Goal: Task Accomplishment & Management: Manage account settings

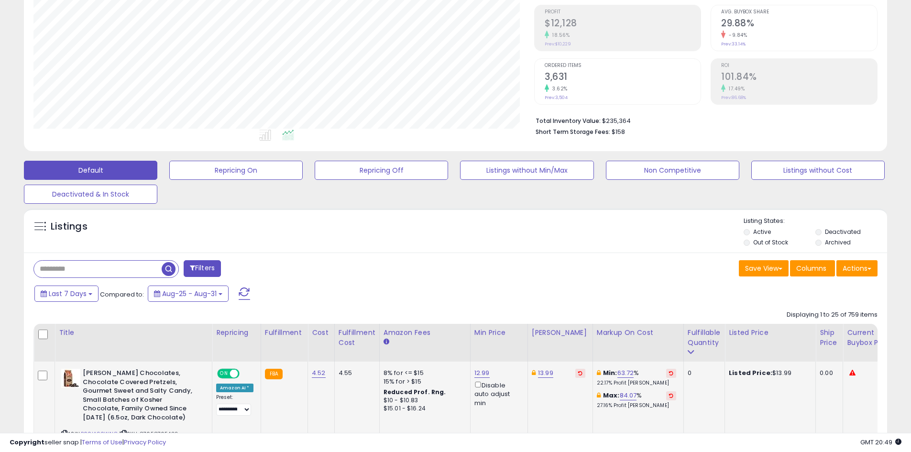
scroll to position [239, 0]
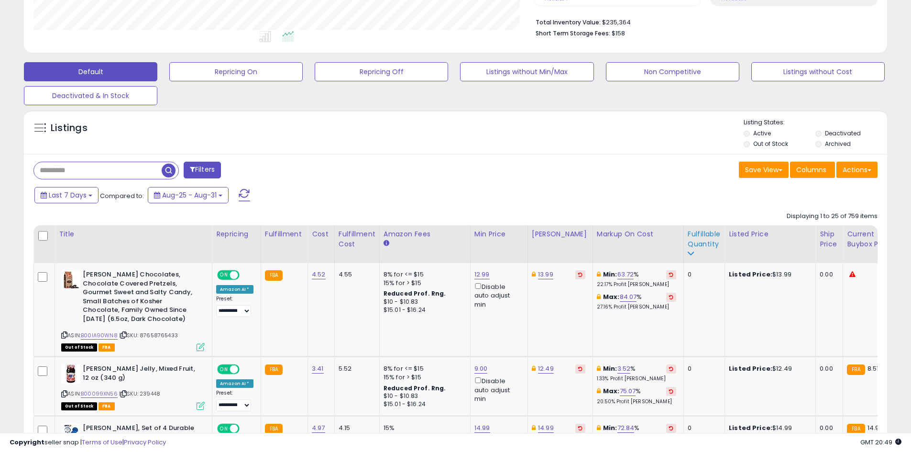
click at [694, 239] on div "Fulfillable Quantity" at bounding box center [704, 239] width 33 height 20
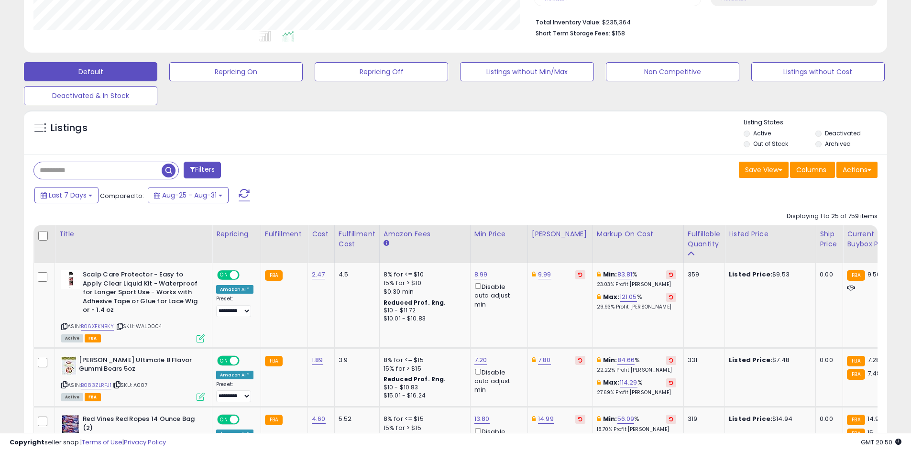
drag, startPoint x: 669, startPoint y: 183, endPoint x: 672, endPoint y: 211, distance: 28.4
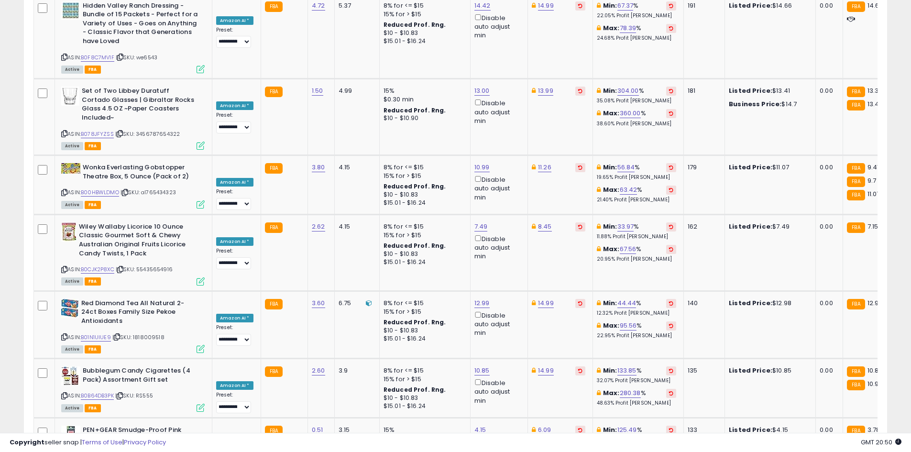
scroll to position [1897, 0]
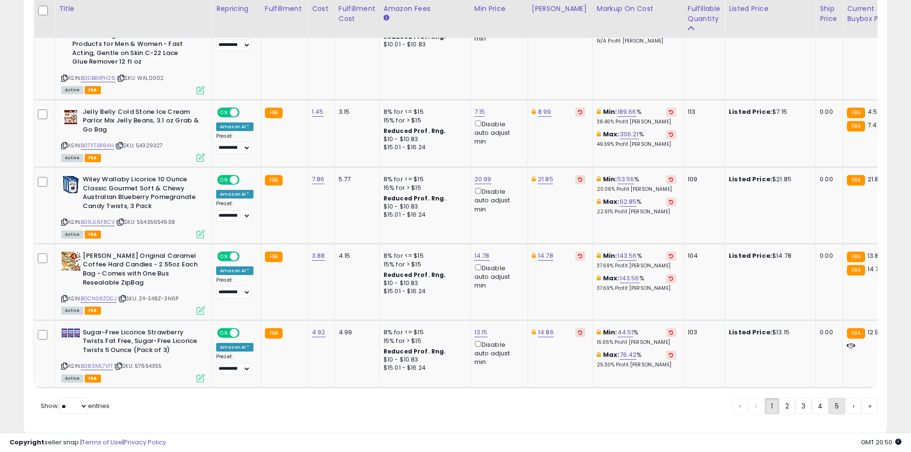
click at [839, 398] on link "5" at bounding box center [837, 406] width 16 height 16
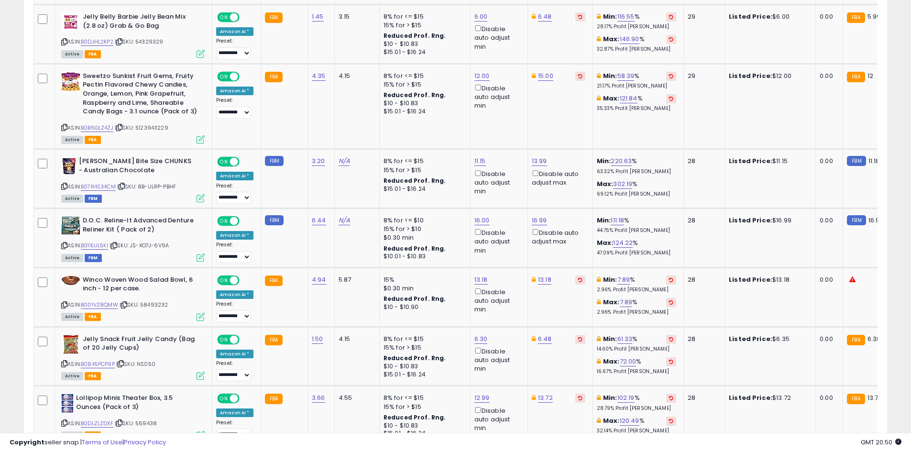
scroll to position [1865, 0]
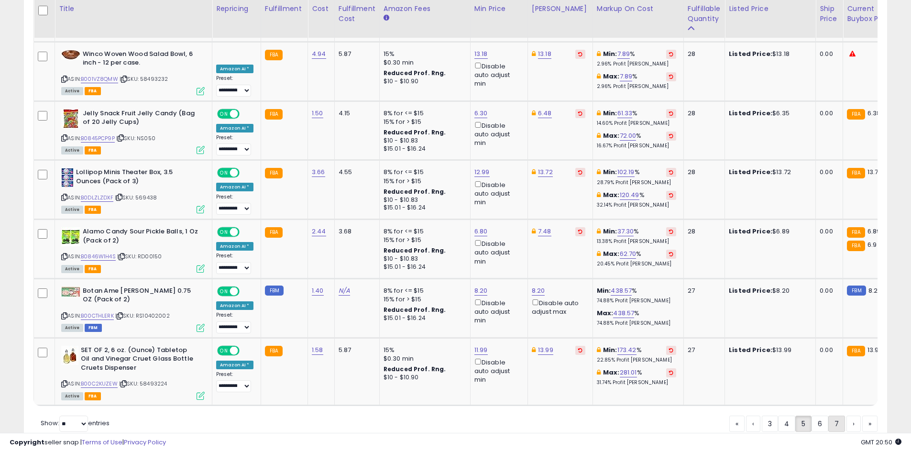
click at [843, 416] on link "7" at bounding box center [837, 424] width 17 height 16
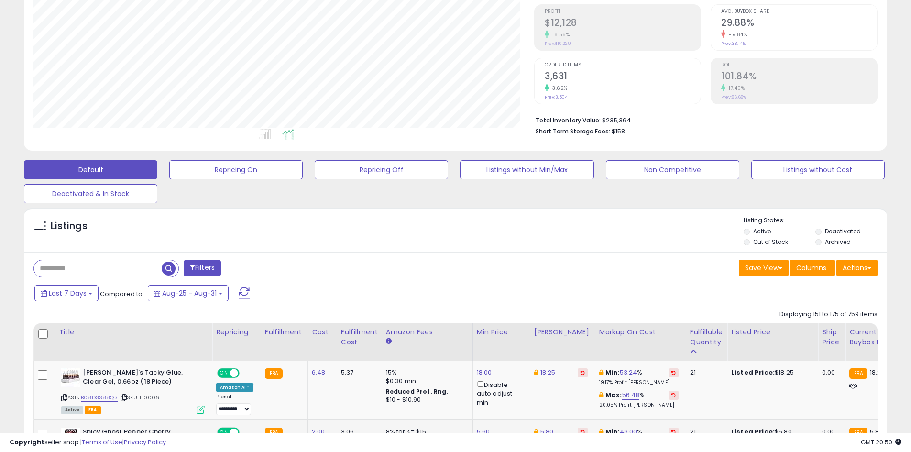
scroll to position [2005, 0]
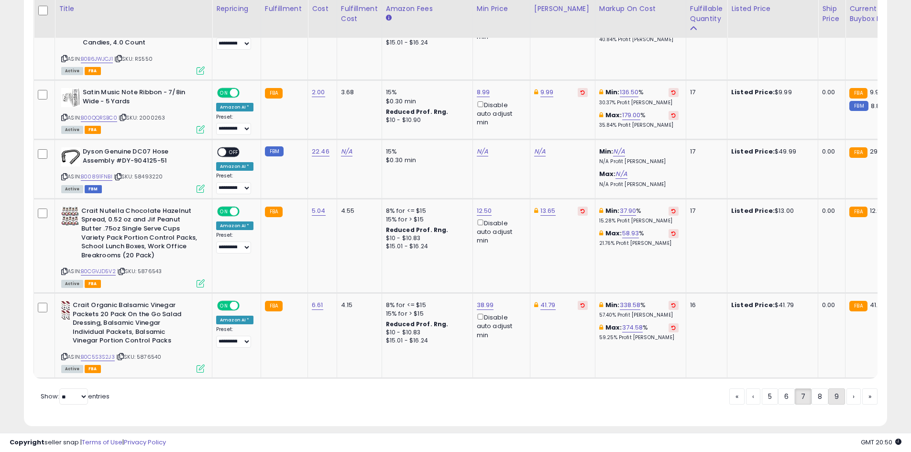
click at [834, 389] on link "9" at bounding box center [837, 396] width 17 height 16
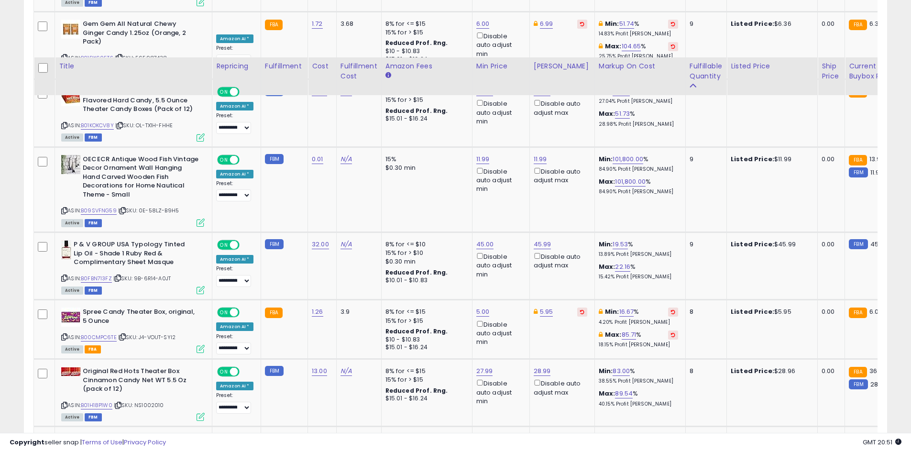
scroll to position [1912, 0]
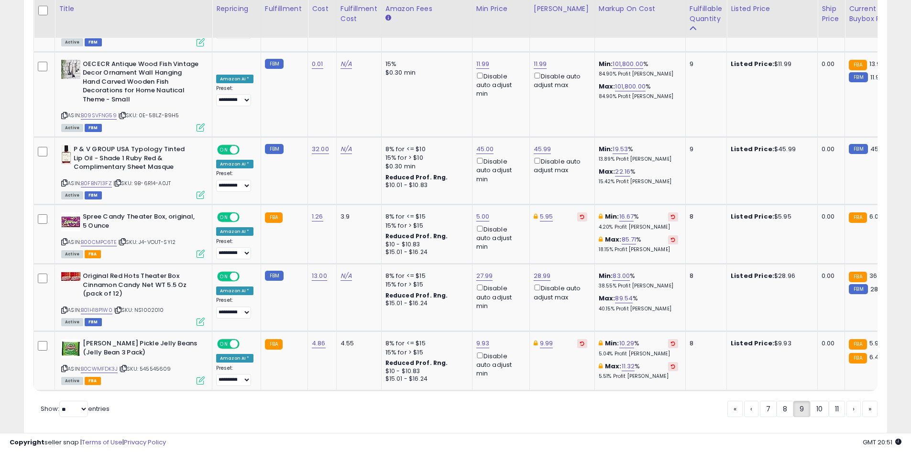
drag, startPoint x: 811, startPoint y: 382, endPoint x: 917, endPoint y: 315, distance: 124.9
click at [811, 401] on link "10" at bounding box center [819, 409] width 19 height 16
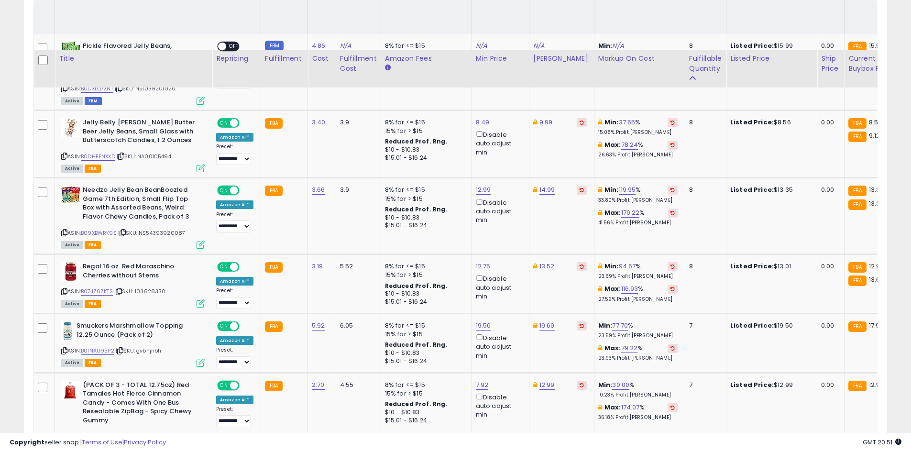
scroll to position [524, 0]
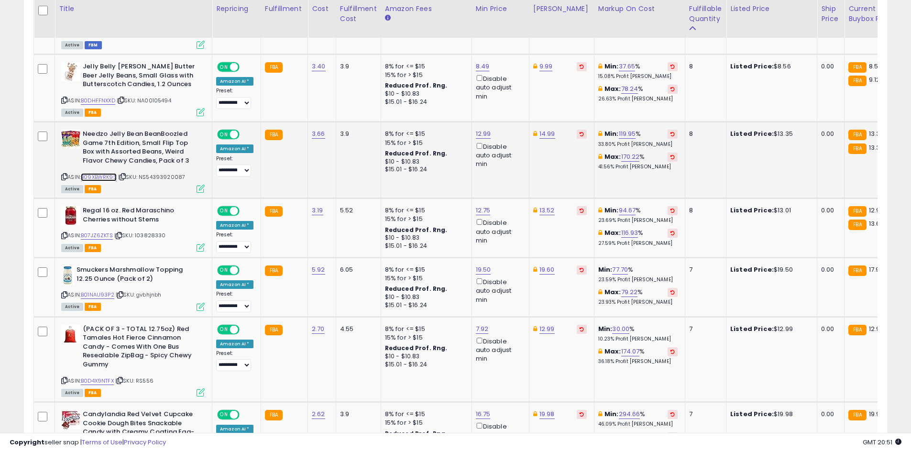
click at [95, 178] on link "B09XBWRK9S" at bounding box center [99, 177] width 36 height 8
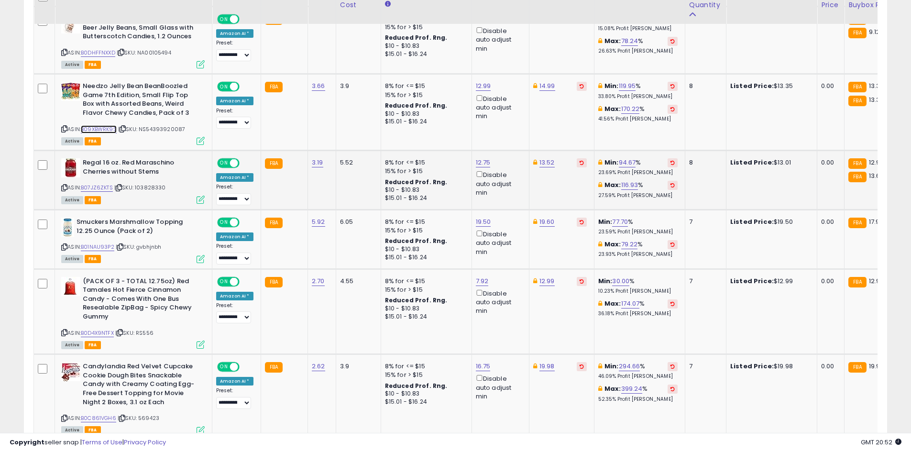
scroll to position [620, 0]
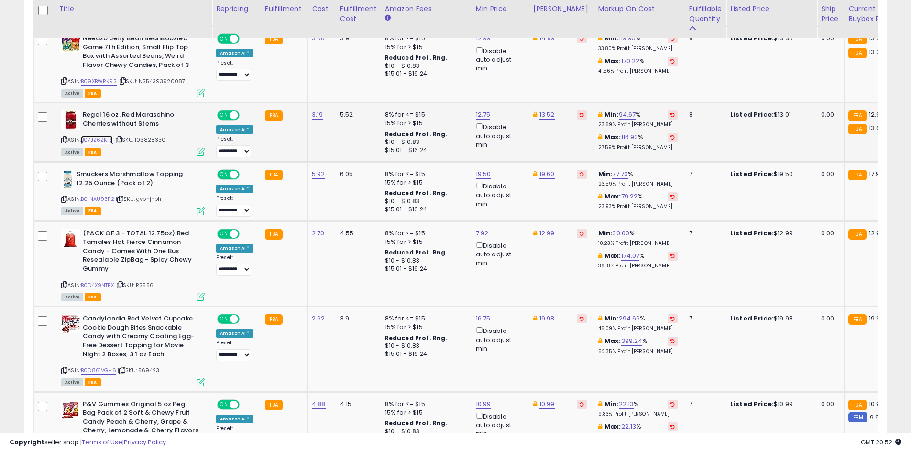
click at [100, 143] on link "B07JZ6ZKTS" at bounding box center [97, 140] width 32 height 8
click at [482, 115] on link "12.75" at bounding box center [483, 115] width 15 height 10
type input "*****"
click button "submit" at bounding box center [507, 81] width 16 height 14
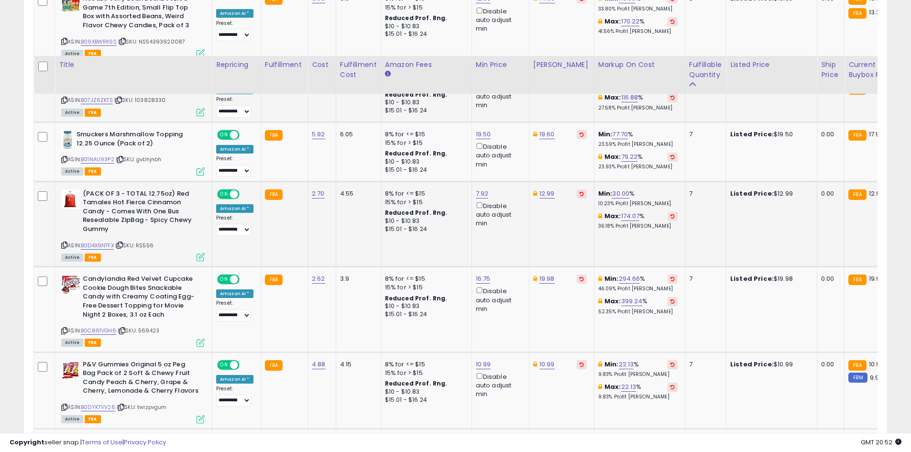
scroll to position [715, 0]
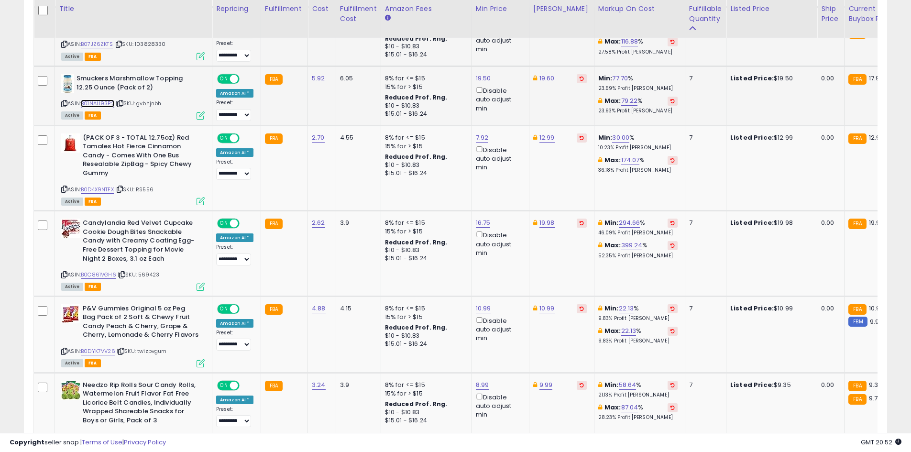
click at [98, 101] on link "B01NAU93P2" at bounding box center [97, 104] width 33 height 8
click at [476, 77] on link "19.50" at bounding box center [483, 79] width 15 height 10
type input "*****"
click button "submit" at bounding box center [507, 44] width 16 height 14
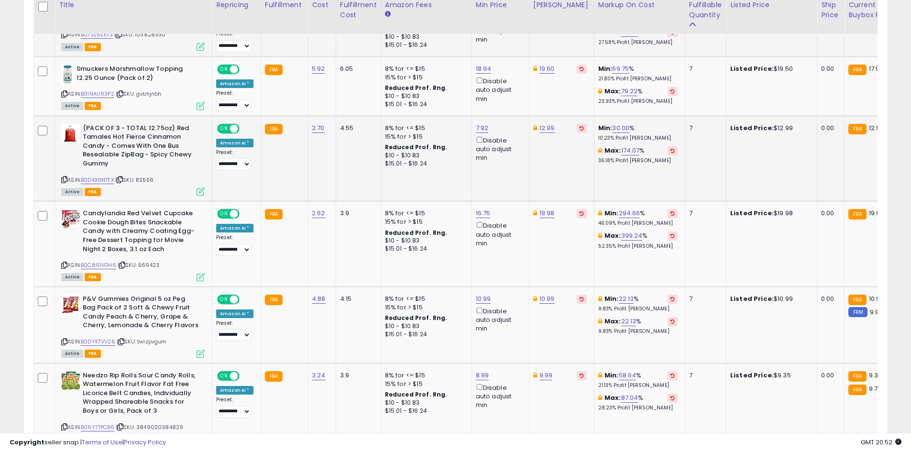
scroll to position [747, 0]
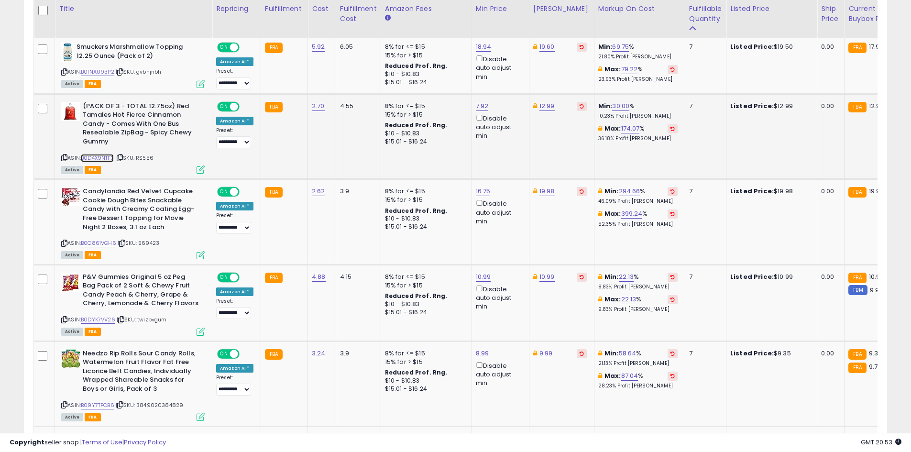
click at [101, 162] on link "B0D4X9NTFX" at bounding box center [97, 158] width 33 height 8
click at [546, 103] on link "12.99" at bounding box center [547, 106] width 15 height 10
type input "*"
type input "****"
click button "submit" at bounding box center [571, 72] width 16 height 14
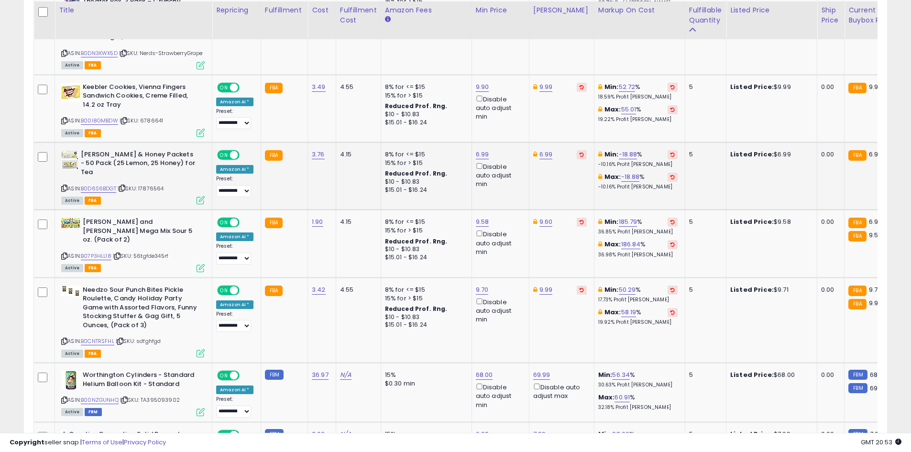
scroll to position [1560, 0]
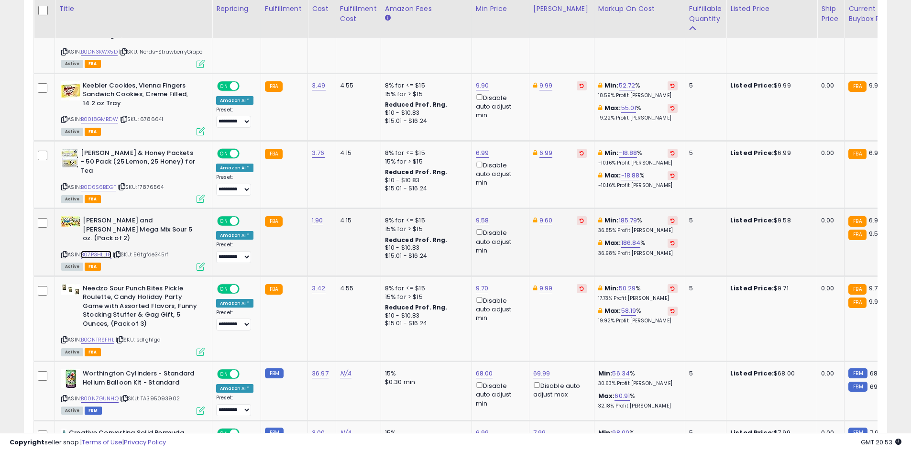
click at [95, 251] on link "B07P3HLL18" at bounding box center [96, 255] width 31 height 8
click at [483, 216] on link "9.58" at bounding box center [482, 221] width 13 height 10
type input "*"
click button "submit" at bounding box center [506, 167] width 16 height 14
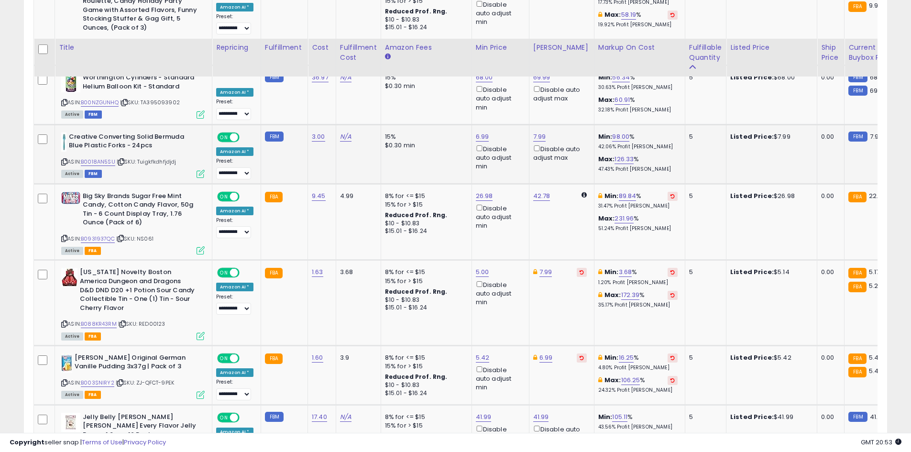
scroll to position [1799, 0]
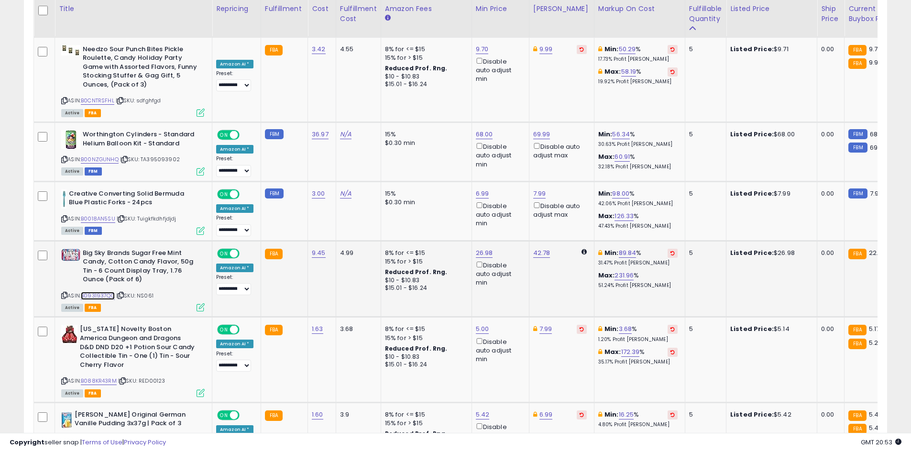
click at [101, 292] on link "B0931937QC" at bounding box center [98, 296] width 34 height 8
click at [484, 248] on link "26.98" at bounding box center [484, 253] width 17 height 10
type input "**"
click button "submit" at bounding box center [508, 191] width 16 height 14
click at [484, 248] on link "22.00" at bounding box center [484, 253] width 17 height 10
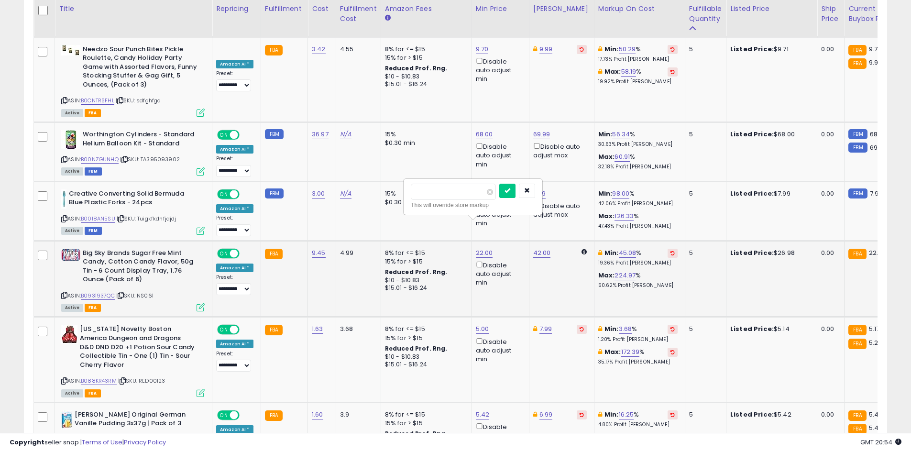
type input "****"
click button "submit" at bounding box center [507, 191] width 16 height 14
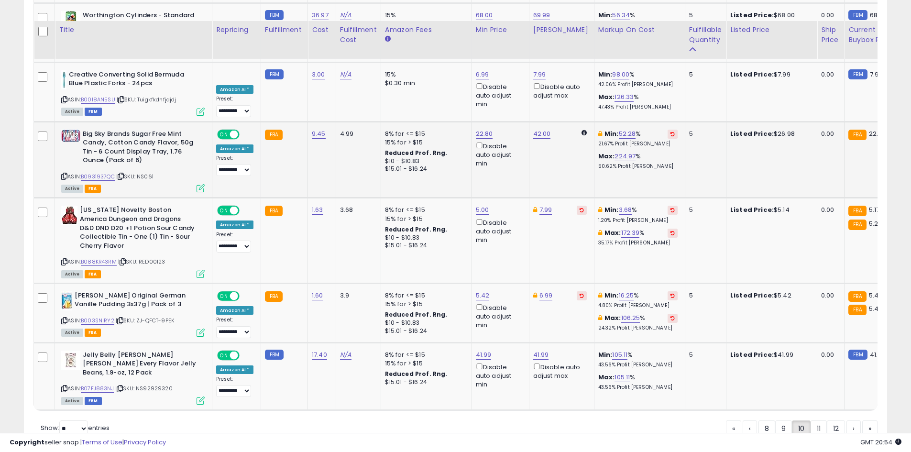
scroll to position [1940, 0]
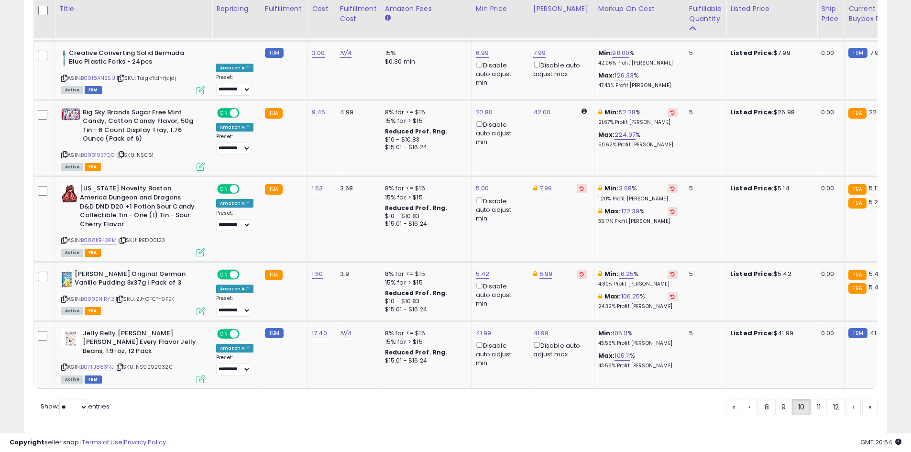
click at [817, 399] on div "« ‹ 8 9 10 11 12 › »" at bounding box center [802, 408] width 152 height 19
click at [815, 399] on link "11" at bounding box center [819, 407] width 16 height 16
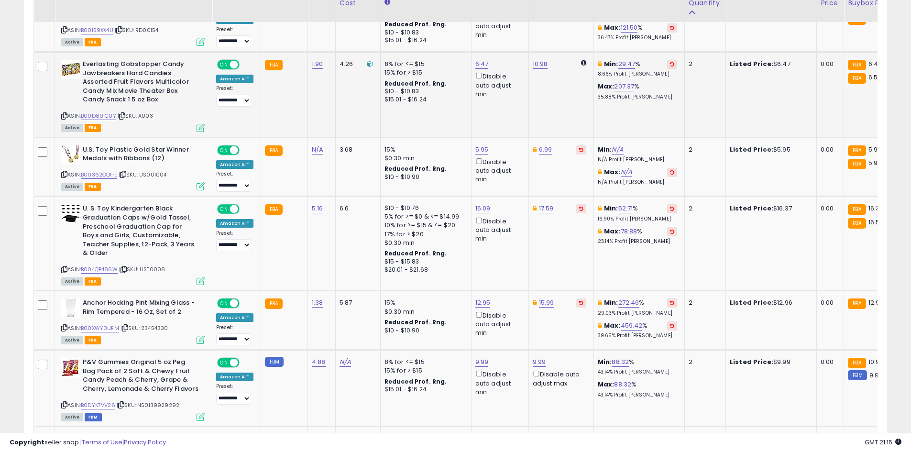
scroll to position [1768, 0]
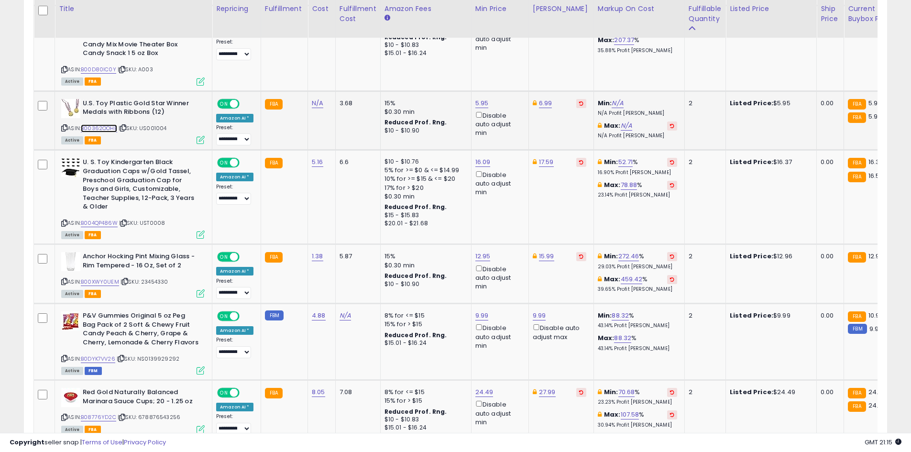
click at [104, 124] on link "B00362OOHE" at bounding box center [99, 128] width 36 height 8
click at [107, 219] on link "B004QP486W" at bounding box center [99, 223] width 37 height 8
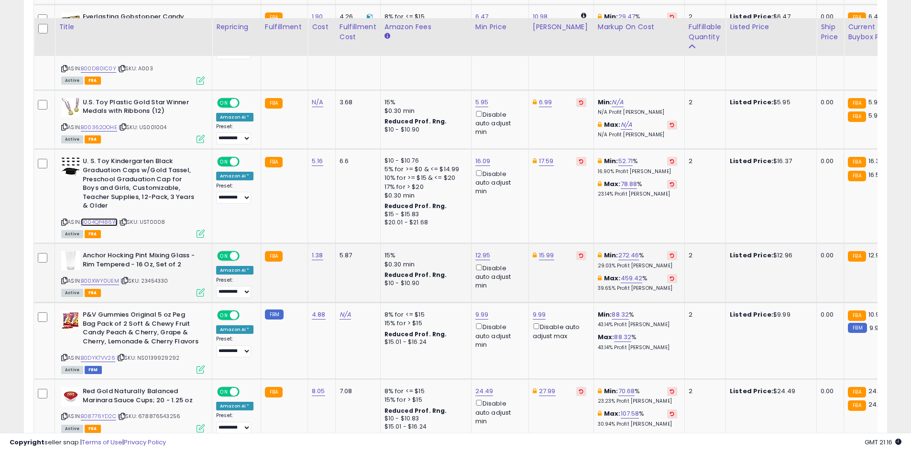
scroll to position [1816, 0]
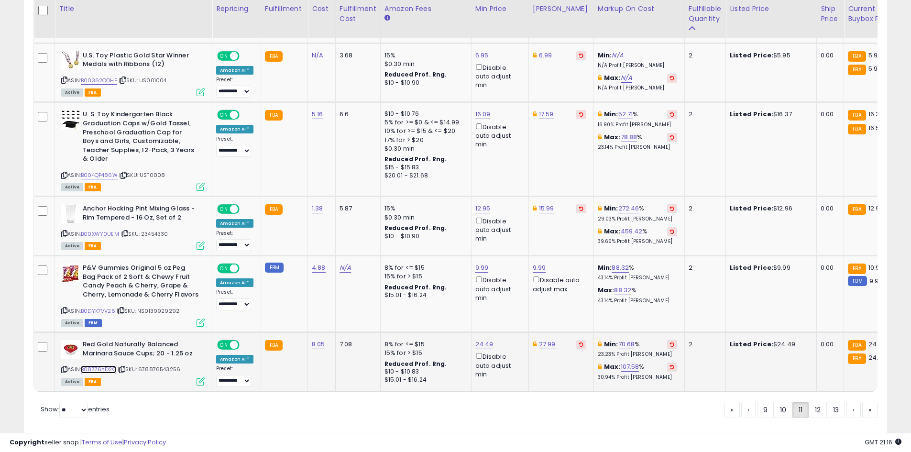
click at [97, 366] on link "B08776YD2C" at bounding box center [98, 370] width 35 height 8
click at [483, 340] on link "24.49" at bounding box center [485, 345] width 18 height 10
type input "****"
click button "submit" at bounding box center [507, 293] width 16 height 14
click at [818, 402] on link "12" at bounding box center [818, 410] width 18 height 16
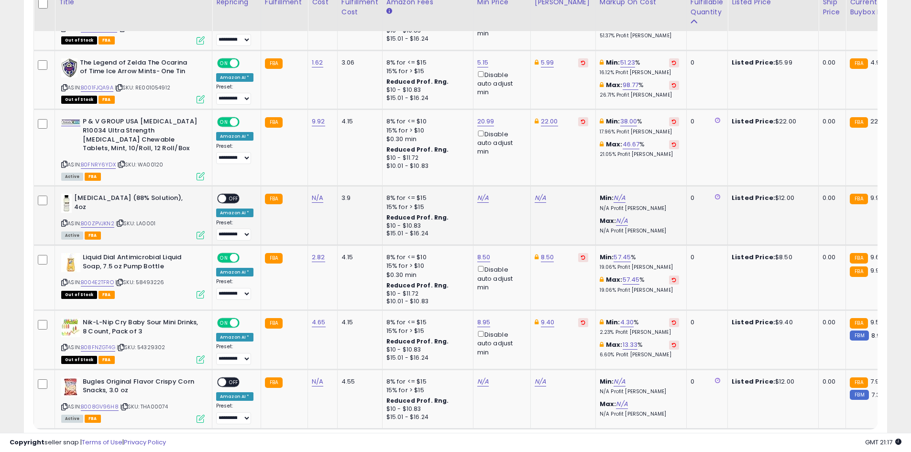
scroll to position [1940, 0]
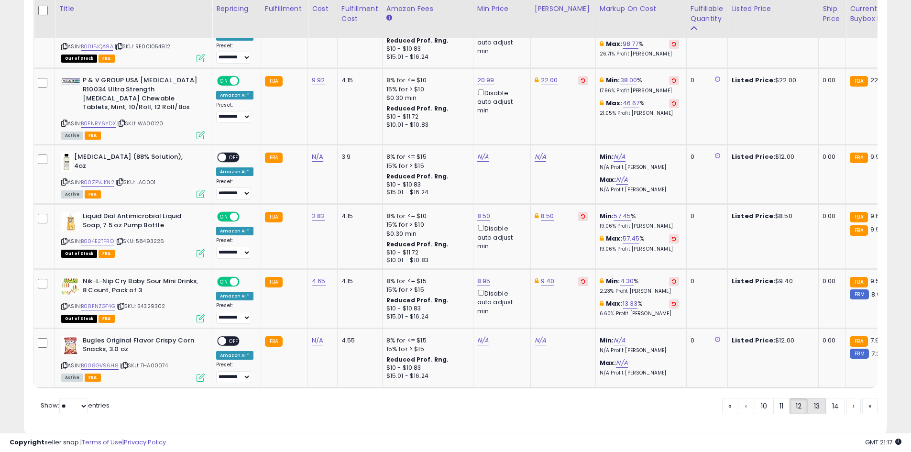
click at [815, 398] on link "13" at bounding box center [817, 406] width 18 height 16
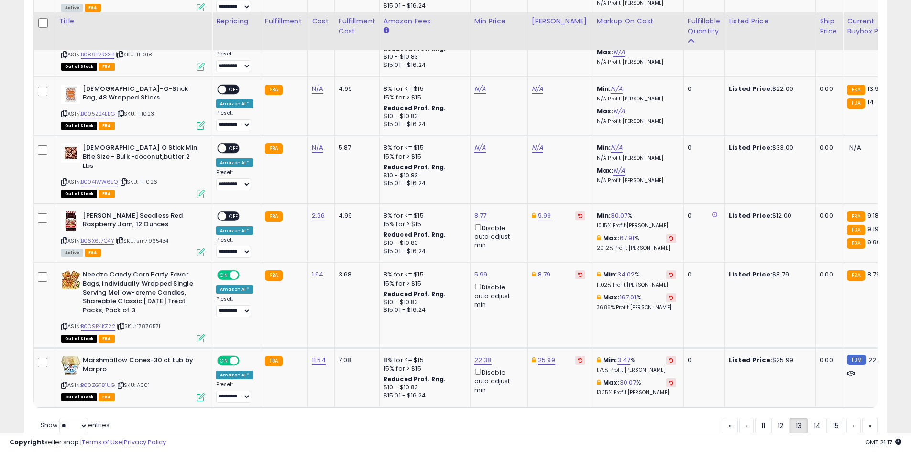
scroll to position [1794, 0]
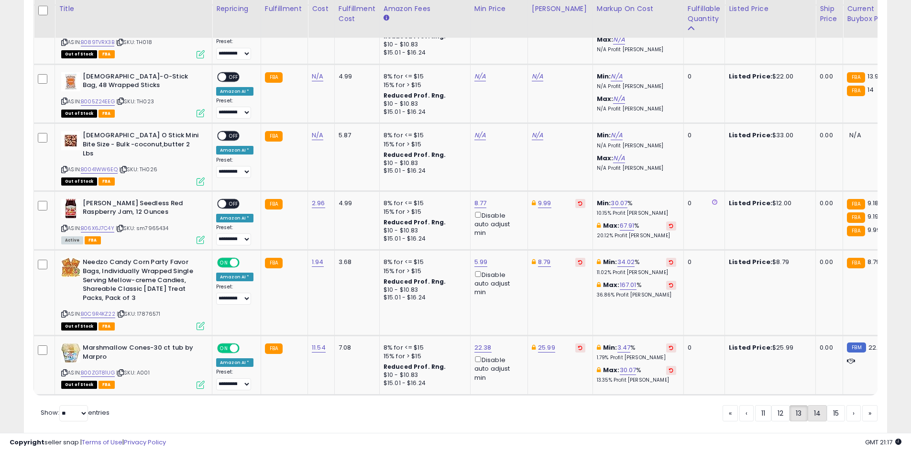
click at [823, 405] on link "14" at bounding box center [817, 413] width 19 height 16
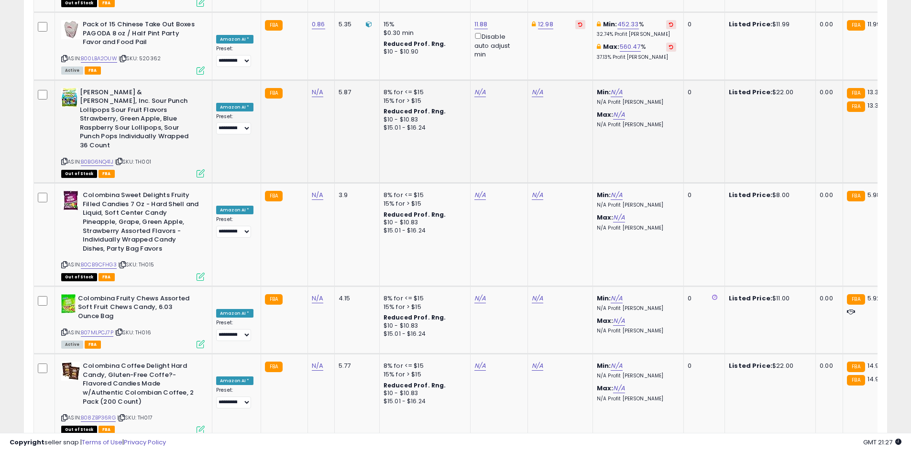
scroll to position [1939, 0]
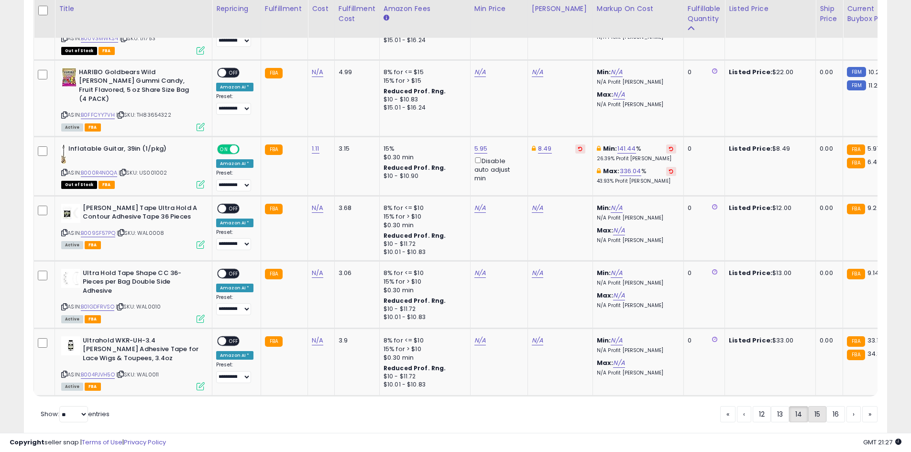
click at [821, 406] on link "15" at bounding box center [818, 414] width 18 height 16
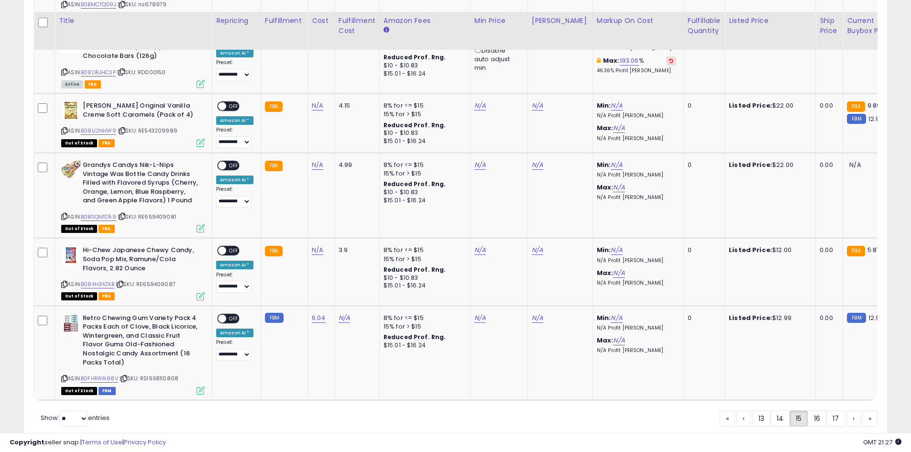
scroll to position [1933, 0]
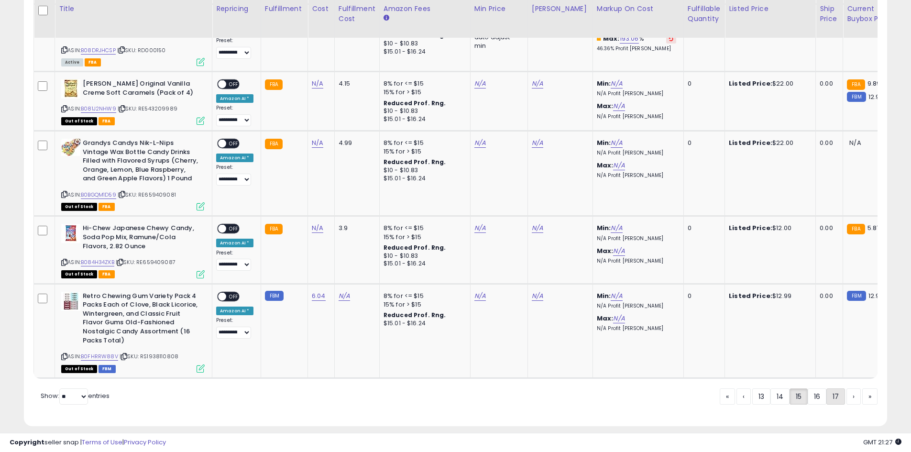
drag, startPoint x: 822, startPoint y: 388, endPoint x: 829, endPoint y: 383, distance: 8.8
click at [821, 388] on link "16" at bounding box center [817, 396] width 19 height 16
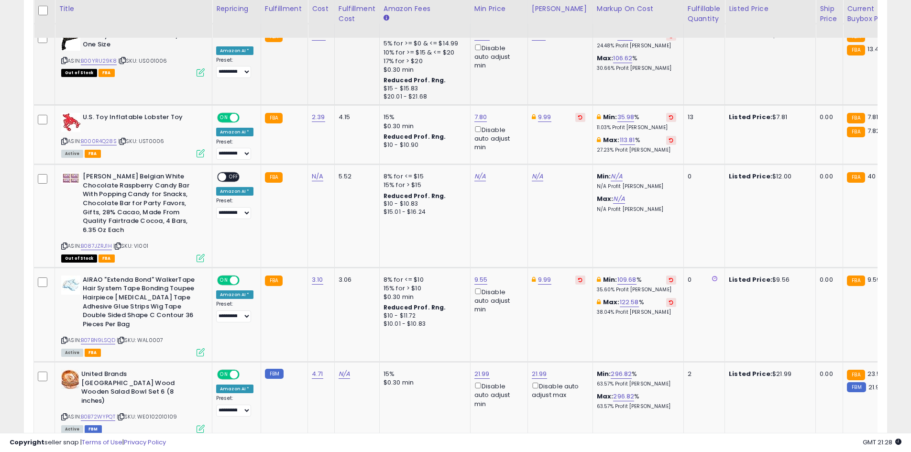
scroll to position [907, 0]
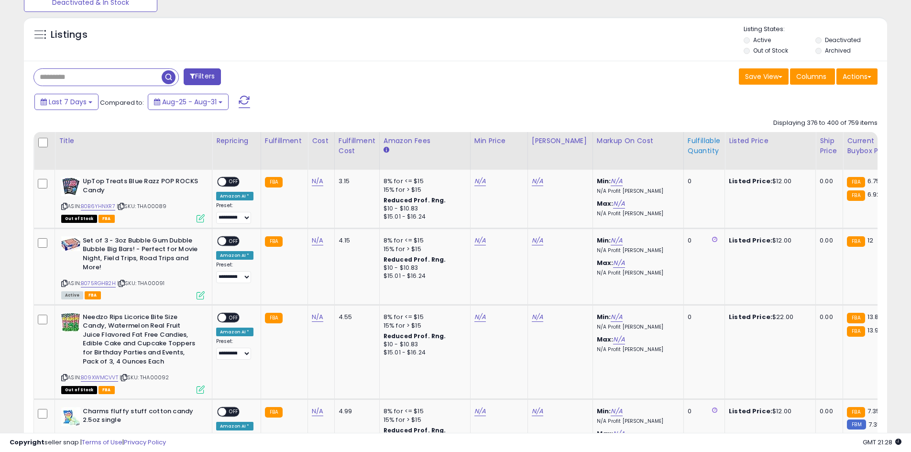
click at [696, 153] on div "Fulfillable Quantity" at bounding box center [704, 146] width 33 height 20
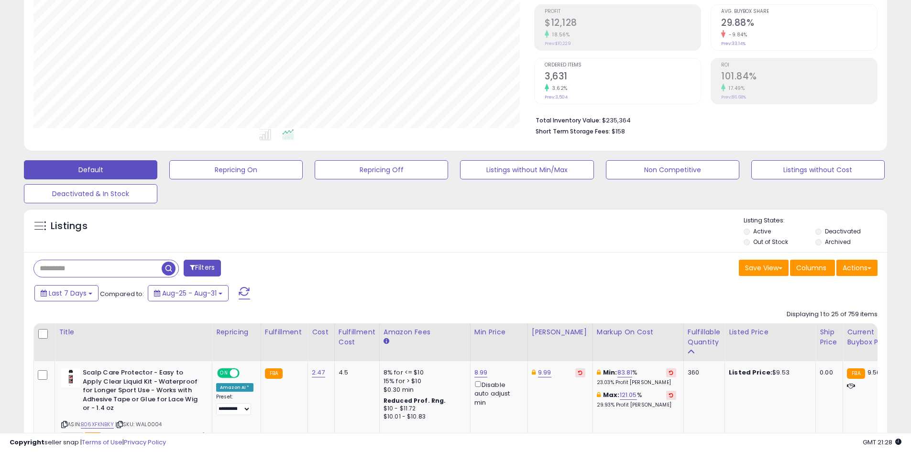
scroll to position [333, 0]
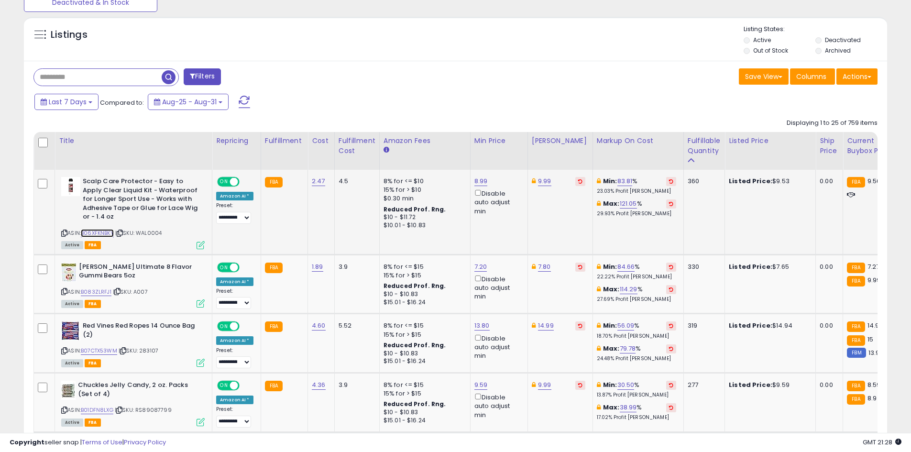
click at [102, 233] on link "B06XFKNBKY" at bounding box center [97, 233] width 33 height 8
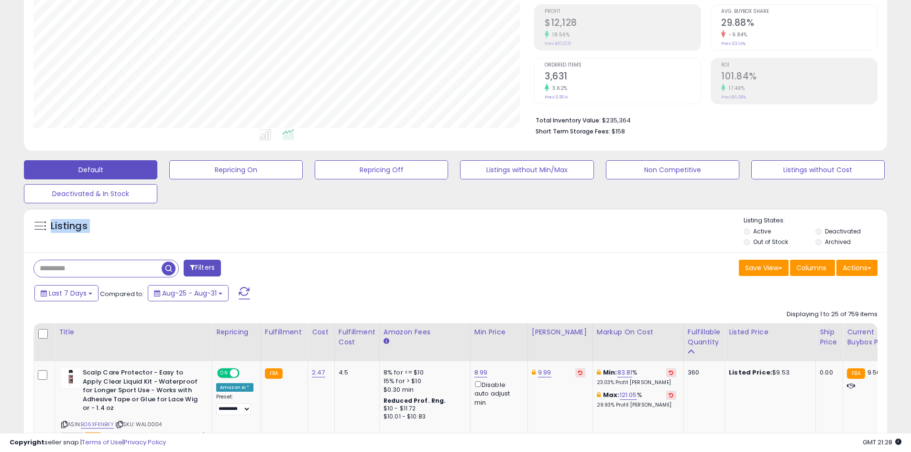
drag, startPoint x: 624, startPoint y: 127, endPoint x: 613, endPoint y: 223, distance: 96.4
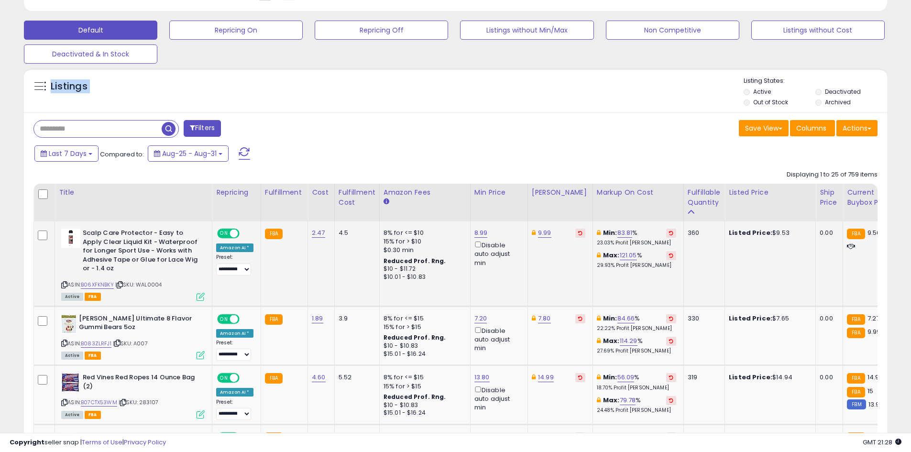
scroll to position [285, 0]
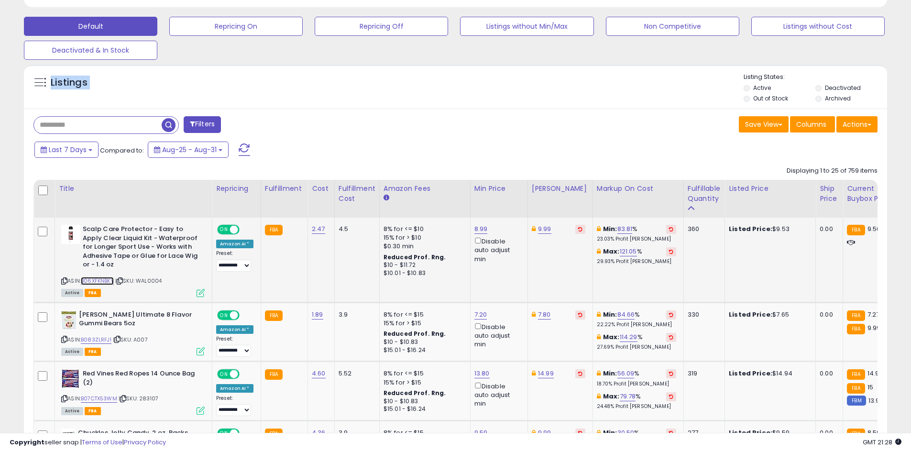
click at [111, 281] on link "B06XFKNBKY" at bounding box center [97, 281] width 33 height 8
click at [476, 229] on link "8.99" at bounding box center [481, 229] width 13 height 10
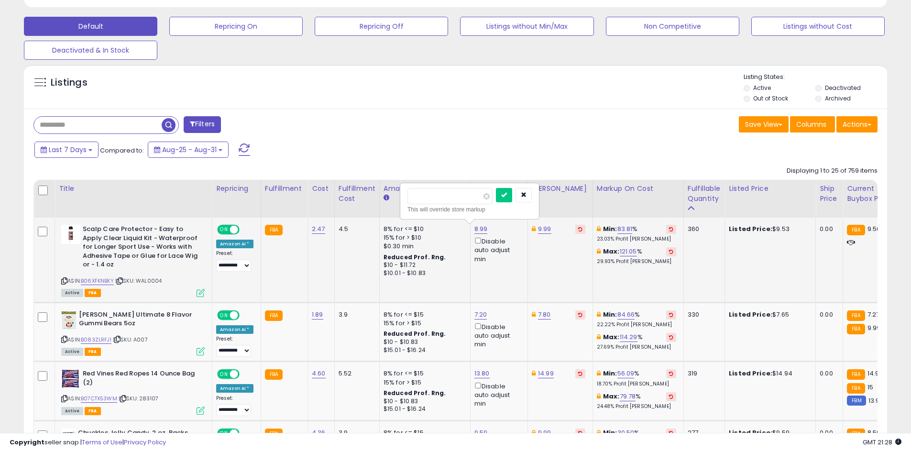
type input "***"
click button "submit" at bounding box center [504, 195] width 16 height 14
click at [540, 227] on link "9.99" at bounding box center [544, 229] width 13 height 10
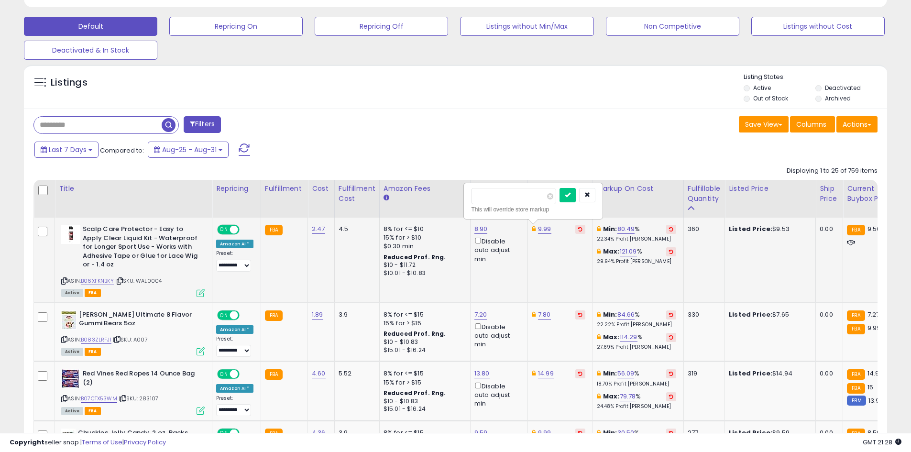
type input "*"
type input "****"
click button "submit" at bounding box center [568, 195] width 16 height 14
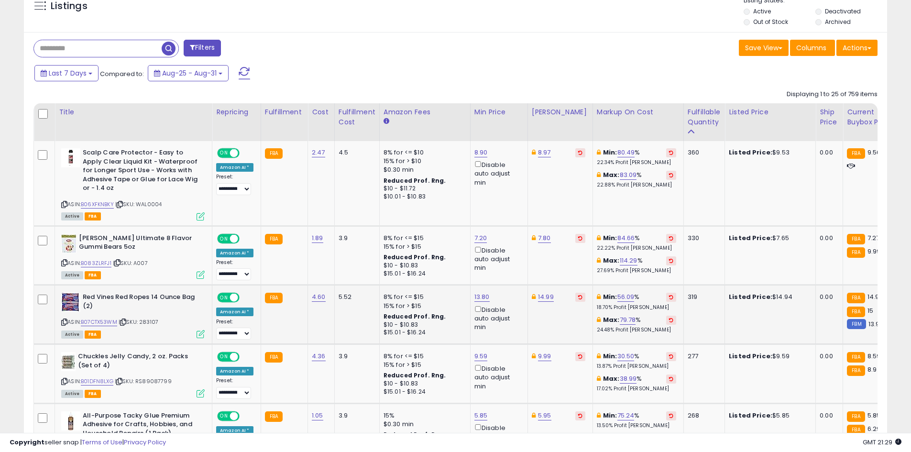
scroll to position [405, 0]
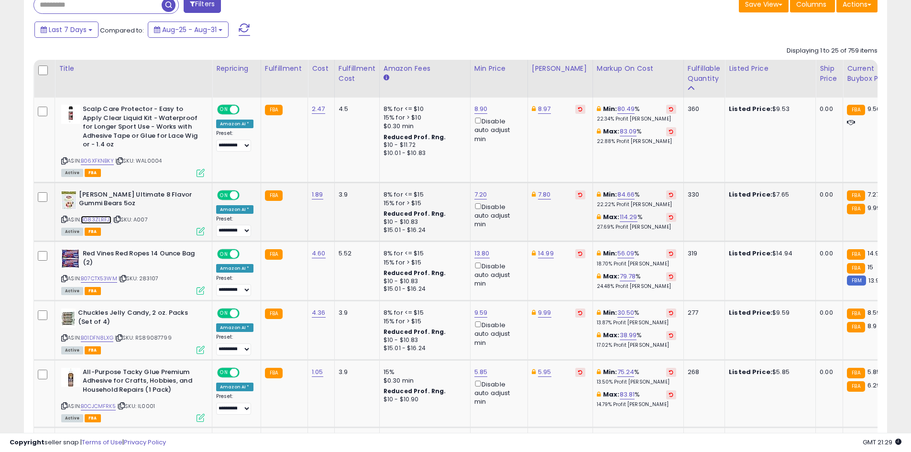
click at [104, 220] on link "B083ZLRFJ1" at bounding box center [96, 220] width 31 height 8
click at [543, 193] on link "7.80" at bounding box center [544, 195] width 13 height 10
type input "****"
click button "submit" at bounding box center [568, 161] width 16 height 14
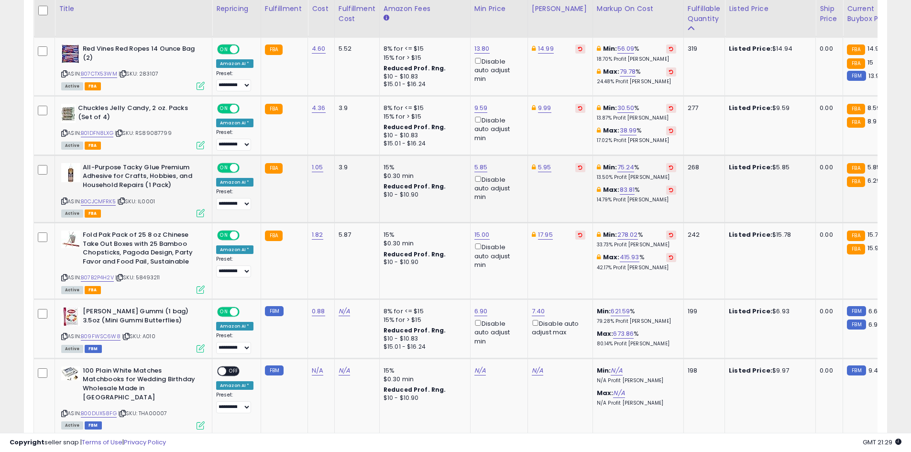
scroll to position [657, 0]
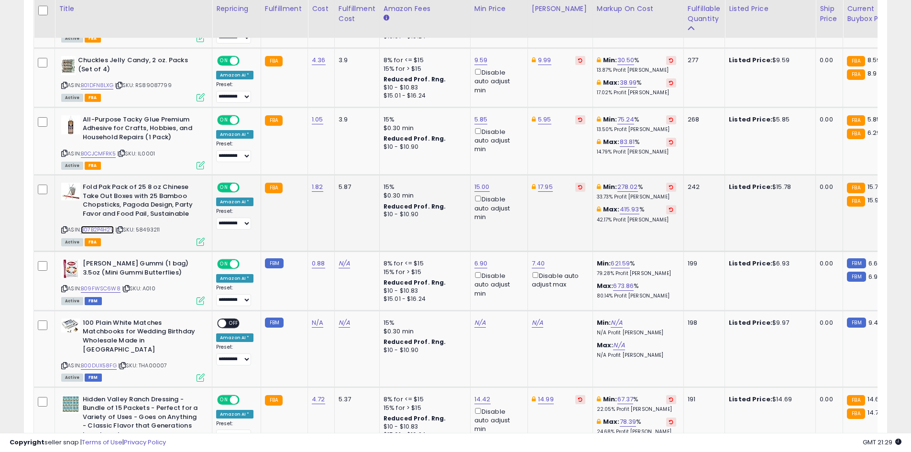
click at [108, 229] on link "B07B2P4H2V" at bounding box center [97, 230] width 33 height 8
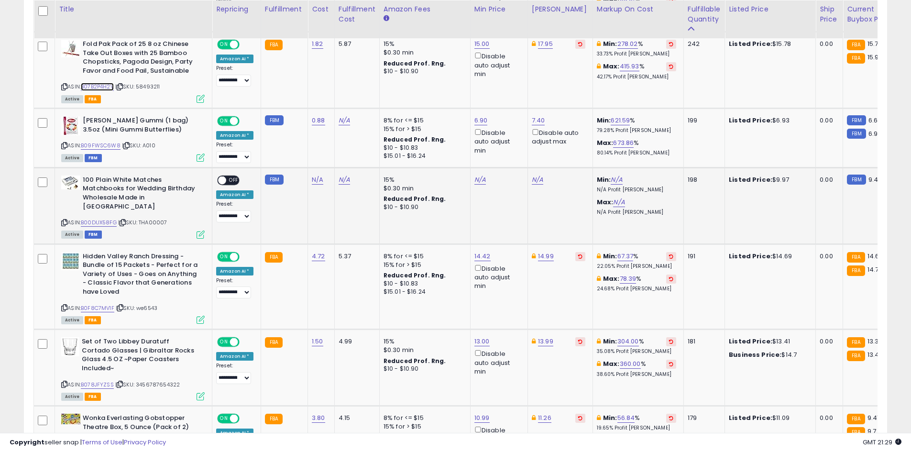
scroll to position [801, 0]
click at [94, 83] on link "B07B2P4H2V" at bounding box center [97, 86] width 33 height 8
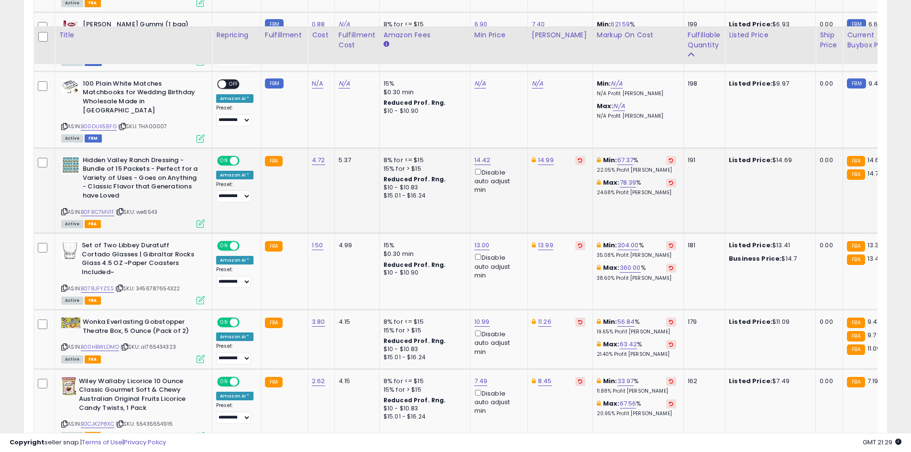
scroll to position [944, 0]
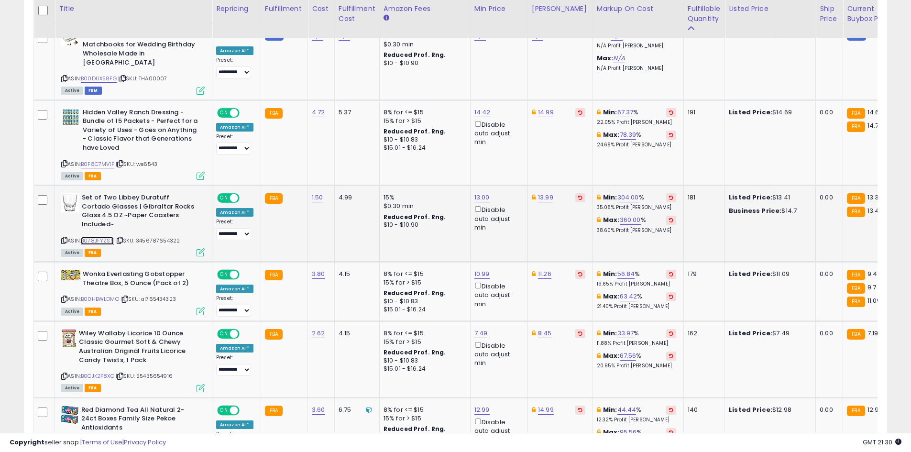
click at [109, 237] on link "B078JFYZSS" at bounding box center [97, 241] width 33 height 8
click at [550, 193] on div "13.99" at bounding box center [559, 197] width 54 height 9
click at [546, 193] on link "13.99" at bounding box center [545, 198] width 15 height 10
type input "*****"
click button "submit" at bounding box center [569, 155] width 16 height 14
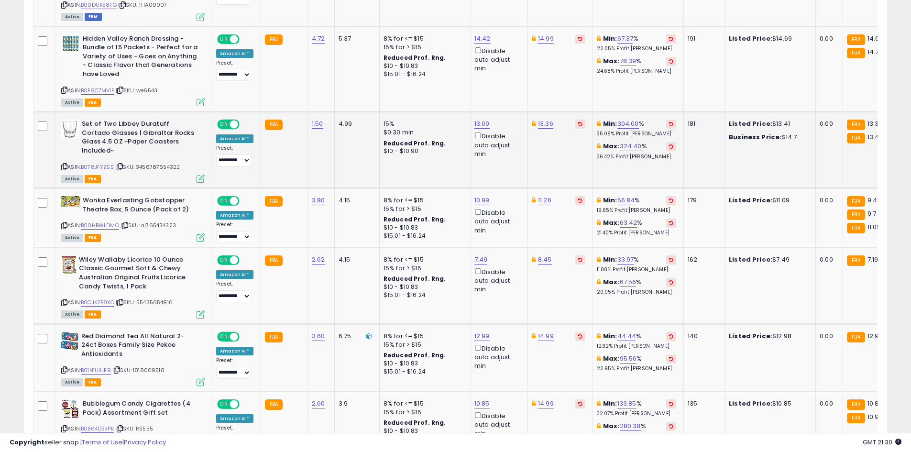
scroll to position [1040, 0]
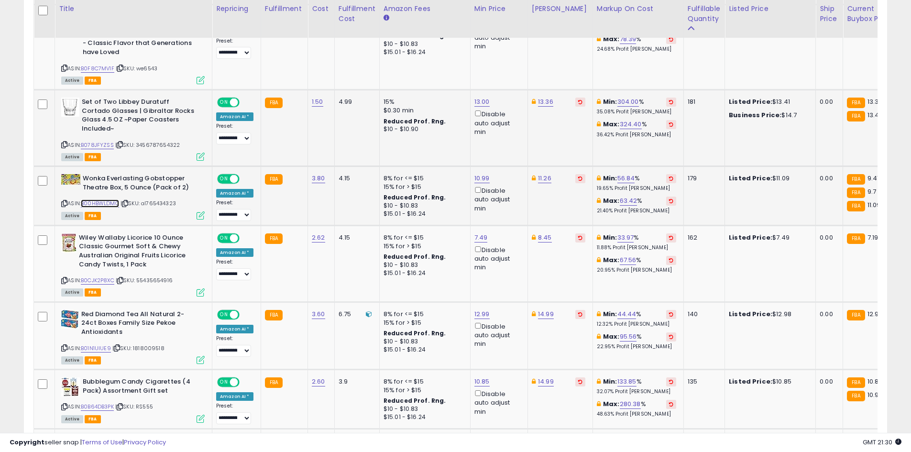
click at [111, 200] on link "B00HBWLDMO" at bounding box center [100, 204] width 38 height 8
click at [104, 200] on link "B00HBWLDMO" at bounding box center [100, 204] width 38 height 8
click at [485, 174] on link "10.99" at bounding box center [482, 179] width 15 height 10
click at [497, 120] on button "submit" at bounding box center [505, 127] width 16 height 14
type input "*"
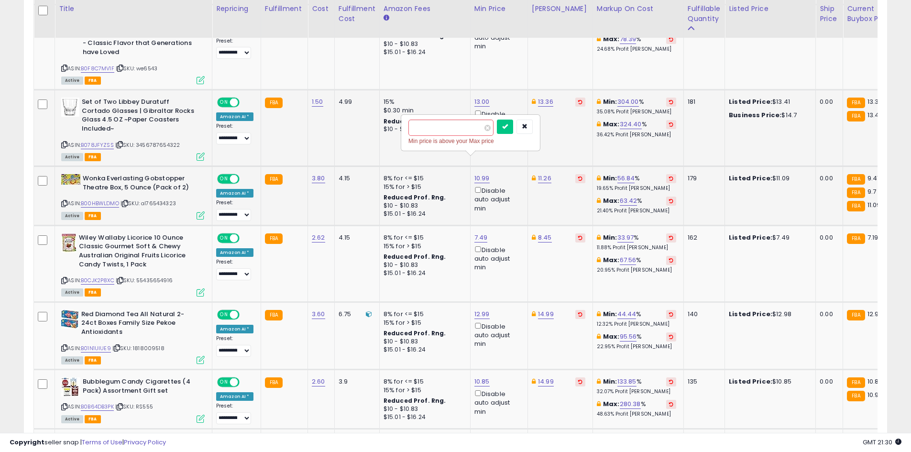
type input "****"
click button "submit" at bounding box center [505, 127] width 16 height 14
click at [540, 174] on link "11.26" at bounding box center [544, 179] width 13 height 10
type input "*"
type input "****"
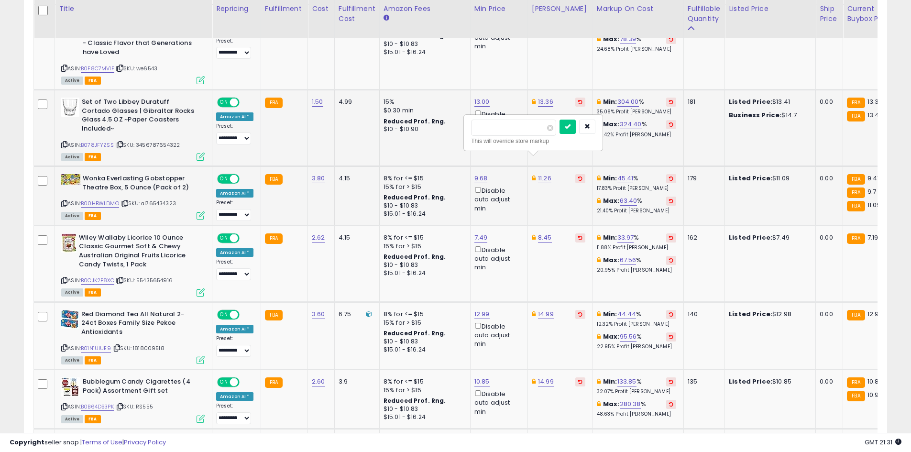
click button "submit" at bounding box center [568, 127] width 16 height 14
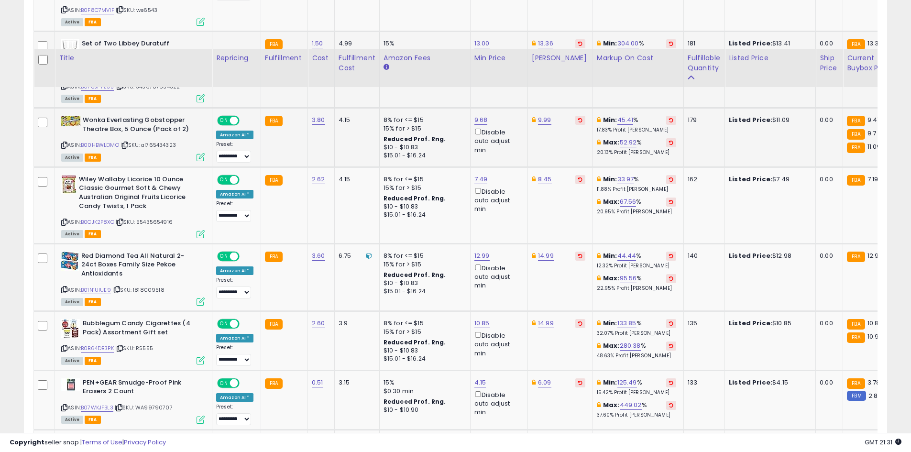
scroll to position [1184, 0]
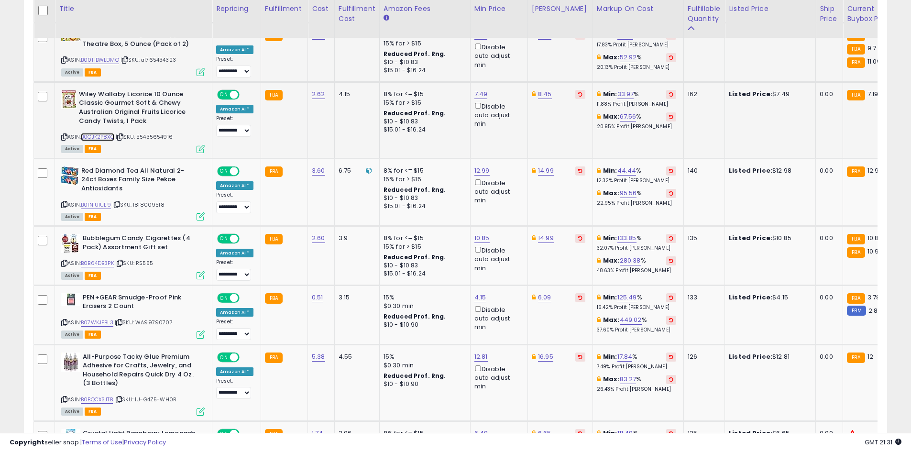
click at [96, 133] on link "B0CJK2P8XC" at bounding box center [97, 137] width 33 height 8
click at [482, 89] on link "7.49" at bounding box center [481, 94] width 13 height 10
type input "****"
click button "submit" at bounding box center [504, 42] width 16 height 14
click at [101, 259] on link "B0B64DB3PK" at bounding box center [97, 263] width 33 height 8
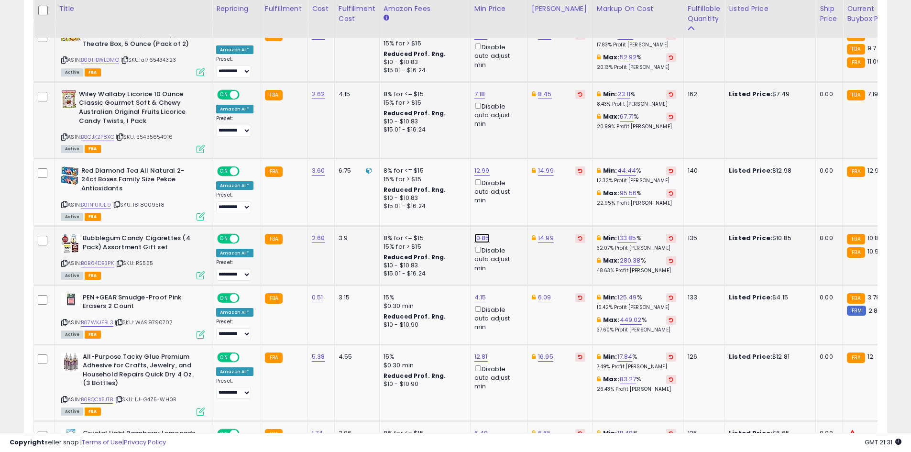
click at [482, 233] on link "10.85" at bounding box center [482, 238] width 15 height 10
type input "*"
type input "****"
click button "submit" at bounding box center [505, 186] width 16 height 14
click at [540, 226] on td "14.99" at bounding box center [560, 255] width 65 height 59
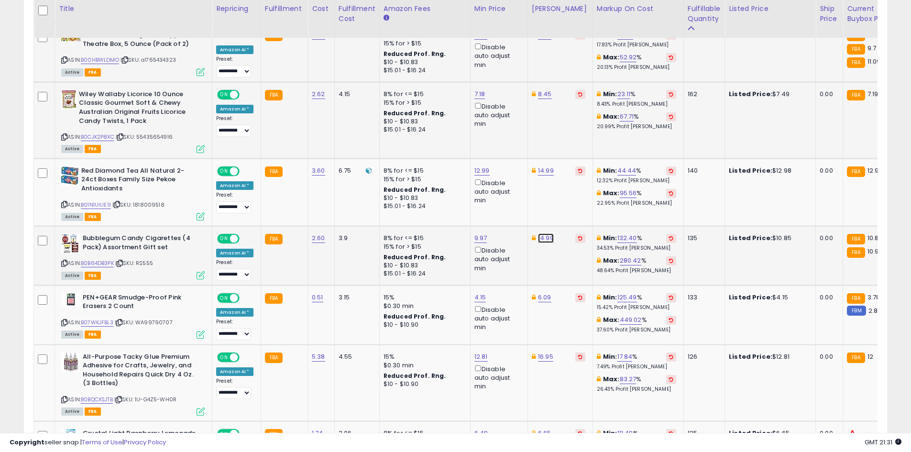
click at [542, 233] on link "14.99" at bounding box center [546, 238] width 16 height 10
type input "*"
type input "****"
click button "submit" at bounding box center [569, 186] width 16 height 14
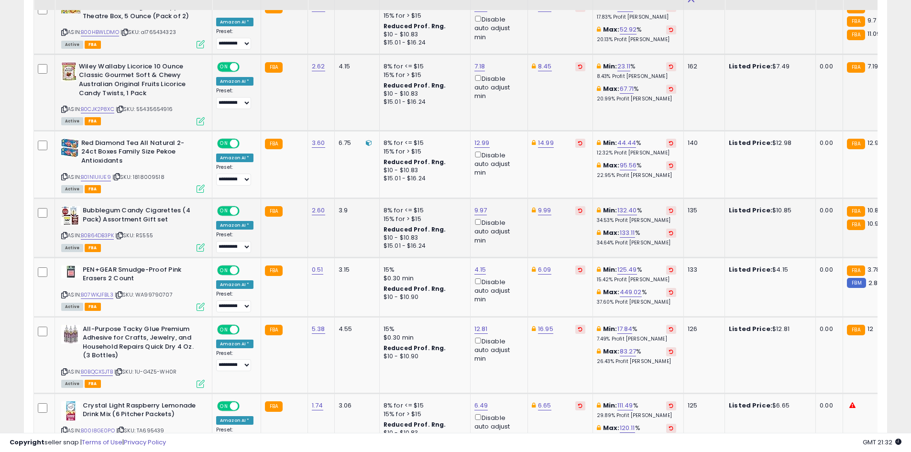
scroll to position [1232, 0]
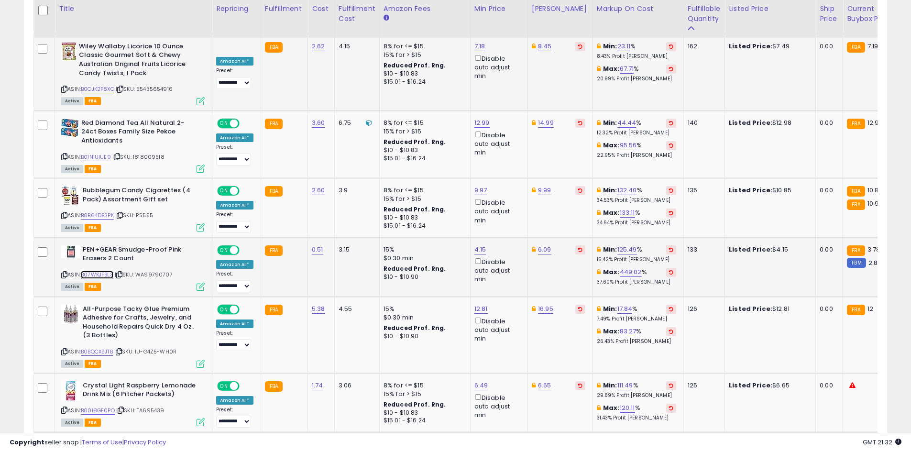
click at [89, 271] on link "B07WKJFBL3" at bounding box center [97, 275] width 33 height 8
click at [475, 245] on link "4.15" at bounding box center [481, 250] width 12 height 10
type input "****"
click button "submit" at bounding box center [503, 198] width 16 height 14
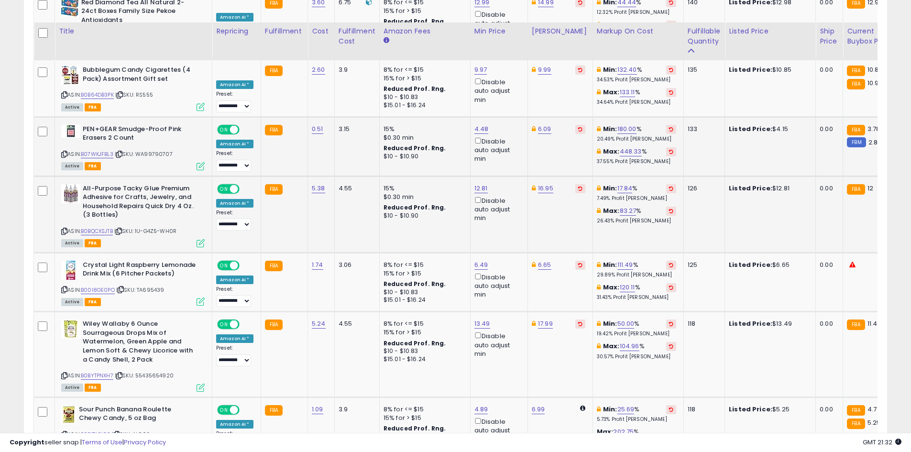
scroll to position [1375, 0]
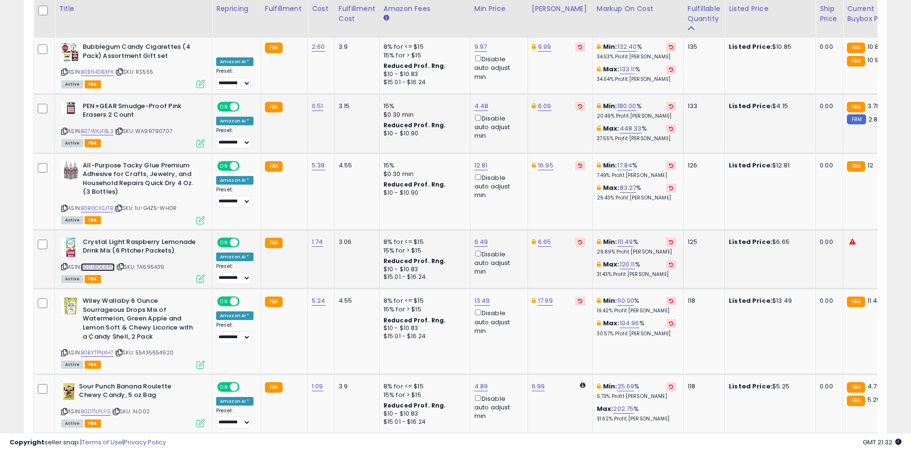
click at [110, 263] on link "B00I8GE0PO" at bounding box center [98, 267] width 34 height 8
click at [478, 237] on link "6.49" at bounding box center [482, 242] width 14 height 10
type input "*"
type input "***"
click button "submit" at bounding box center [504, 190] width 16 height 14
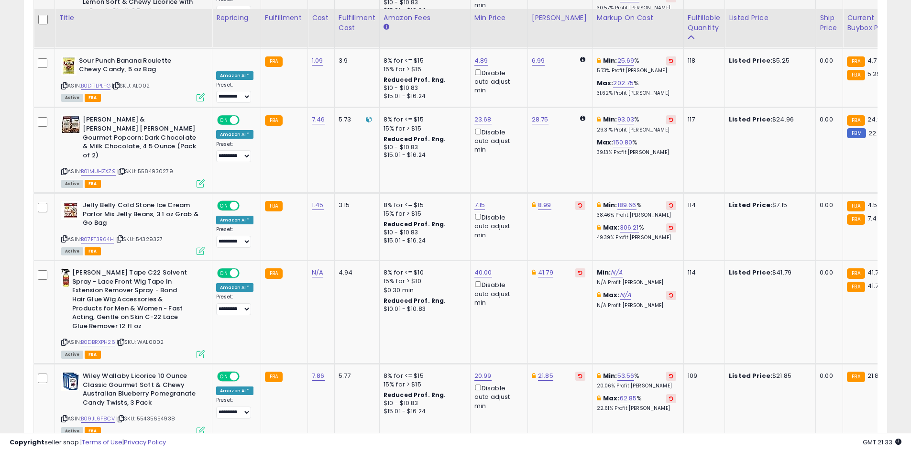
scroll to position [1710, 0]
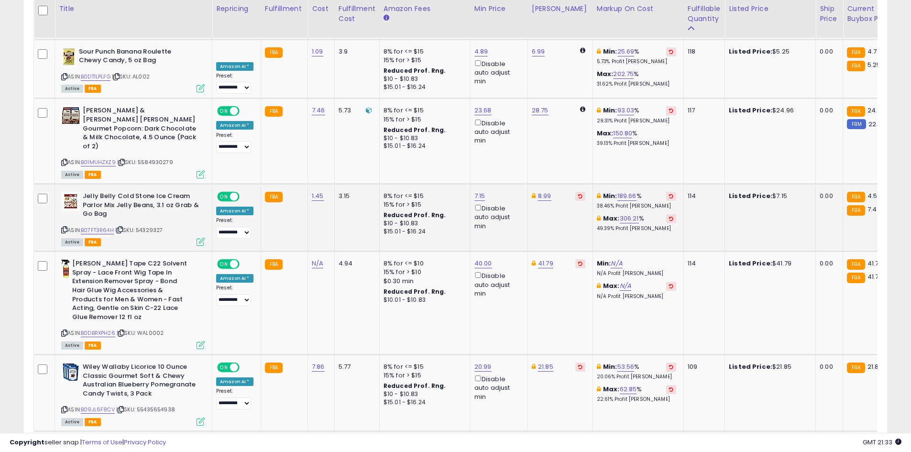
click at [96, 209] on div "ASIN: B07FT3R64H | SKU: 54329327 Active FBA" at bounding box center [133, 218] width 144 height 53
click at [97, 226] on link "B07FT3R64H" at bounding box center [97, 230] width 33 height 8
click at [476, 191] on link "7.15" at bounding box center [480, 196] width 11 height 10
type input "****"
click button "submit" at bounding box center [503, 135] width 16 height 14
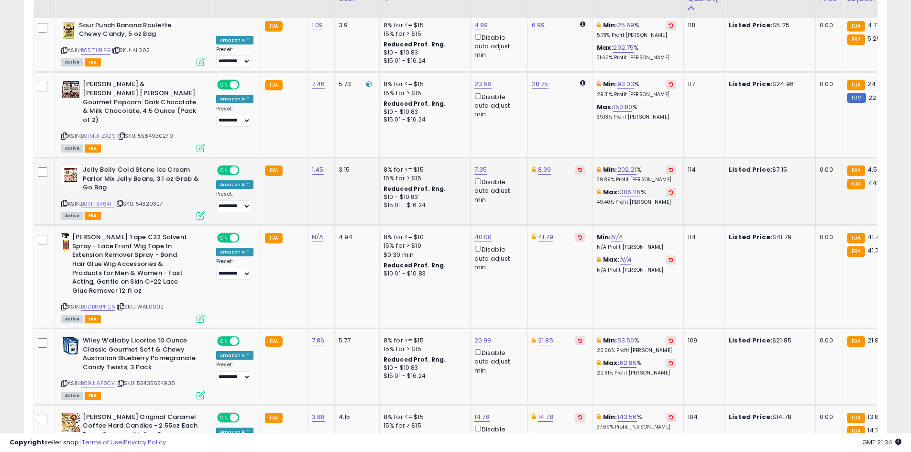
scroll to position [1806, 0]
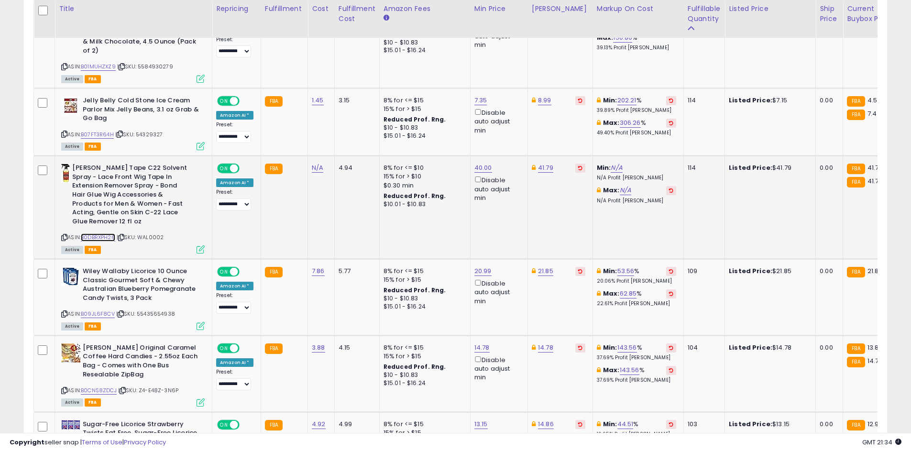
click at [89, 233] on link "B0DBRXPH26" at bounding box center [98, 237] width 34 height 8
click at [540, 163] on link "41.79" at bounding box center [545, 168] width 15 height 10
type input "*****"
click button "submit" at bounding box center [569, 107] width 16 height 14
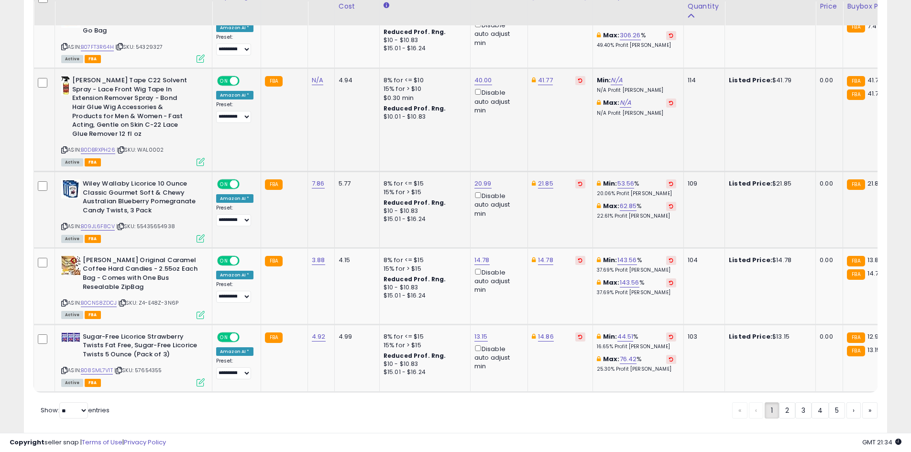
scroll to position [1897, 0]
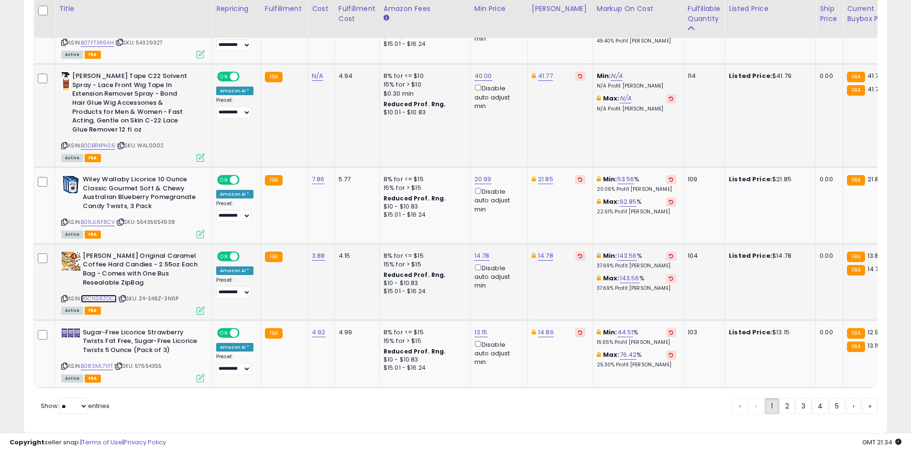
click at [111, 295] on link "B0CNS8ZDCJ" at bounding box center [99, 299] width 36 height 8
click at [481, 251] on link "14.78" at bounding box center [482, 256] width 15 height 10
type input "****"
click button "submit" at bounding box center [505, 195] width 16 height 14
click at [103, 362] on link "B08SML7V1T" at bounding box center [97, 366] width 32 height 8
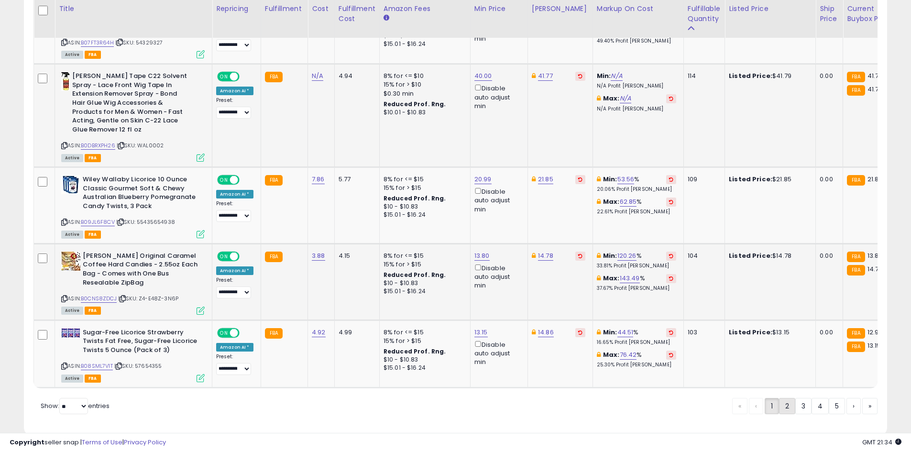
click at [789, 398] on link "2" at bounding box center [787, 406] width 16 height 16
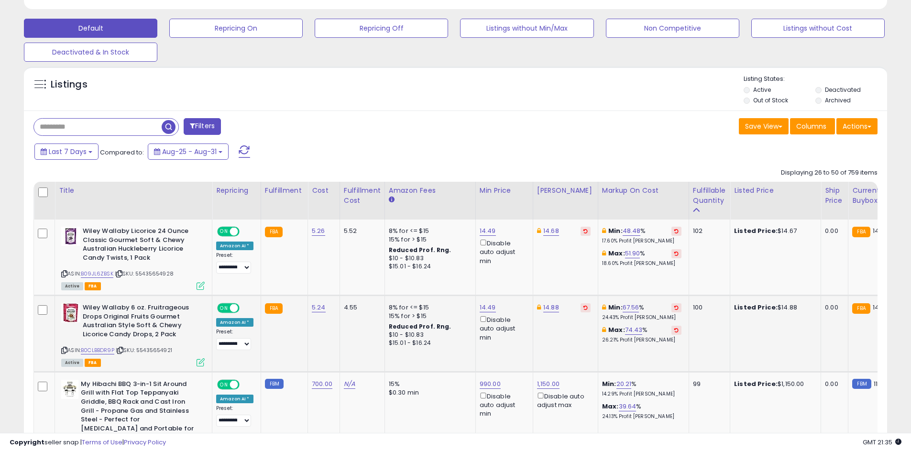
scroll to position [333, 0]
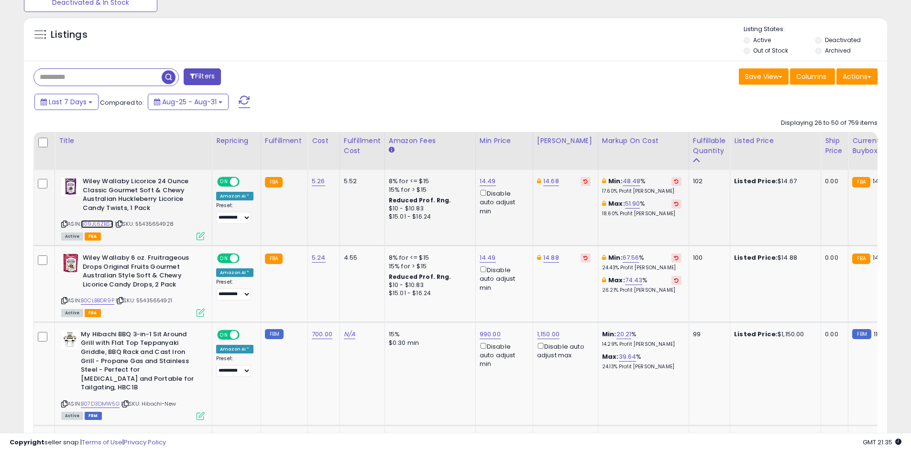
click at [106, 225] on link "B09JL6ZBSK" at bounding box center [97, 224] width 33 height 8
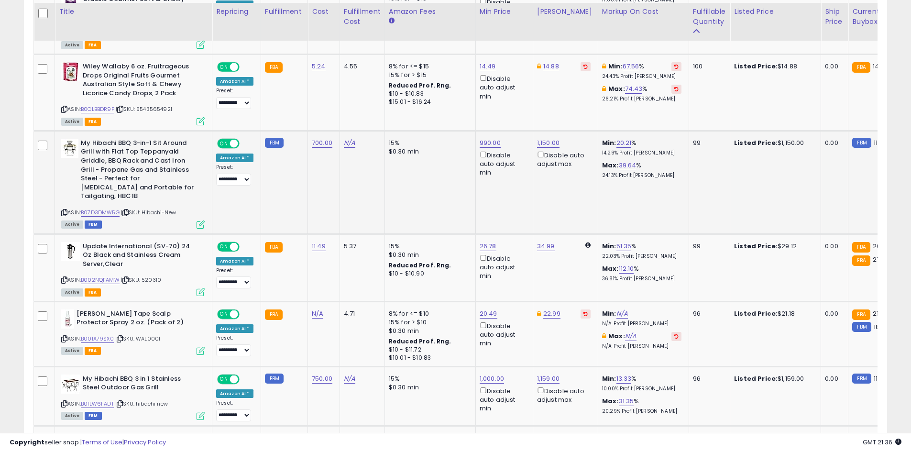
scroll to position [572, 0]
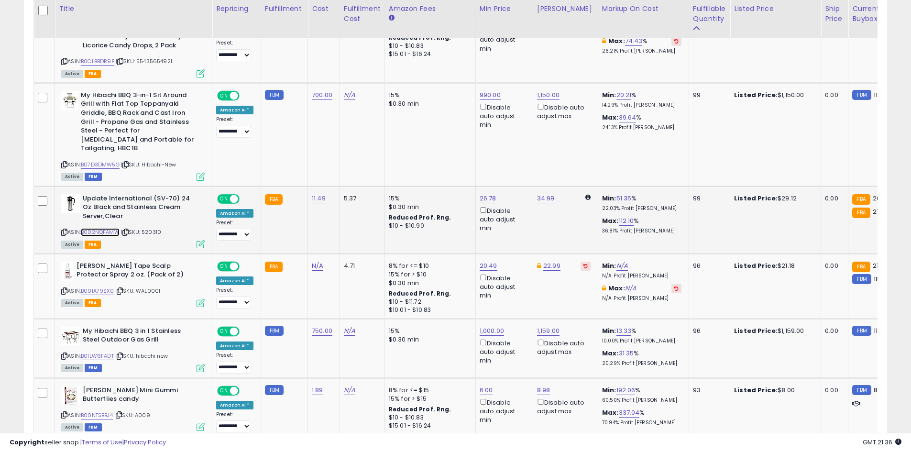
click at [112, 228] on link "B002NQFAMW" at bounding box center [100, 232] width 39 height 8
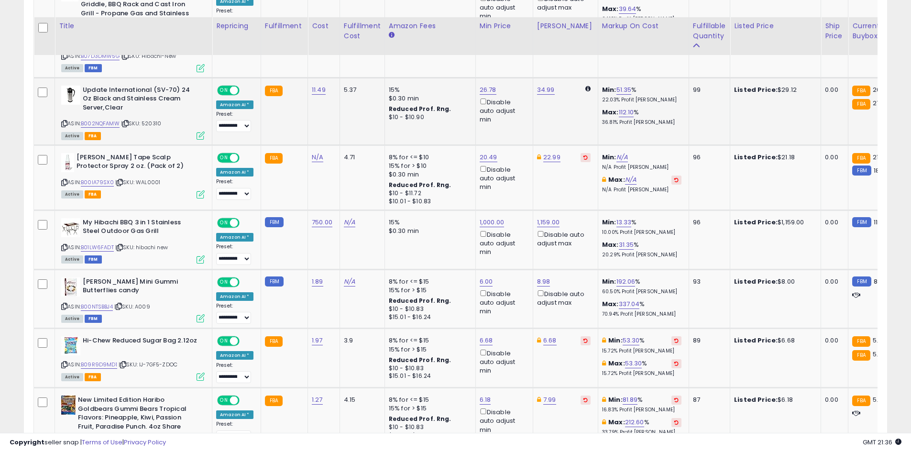
scroll to position [700, 0]
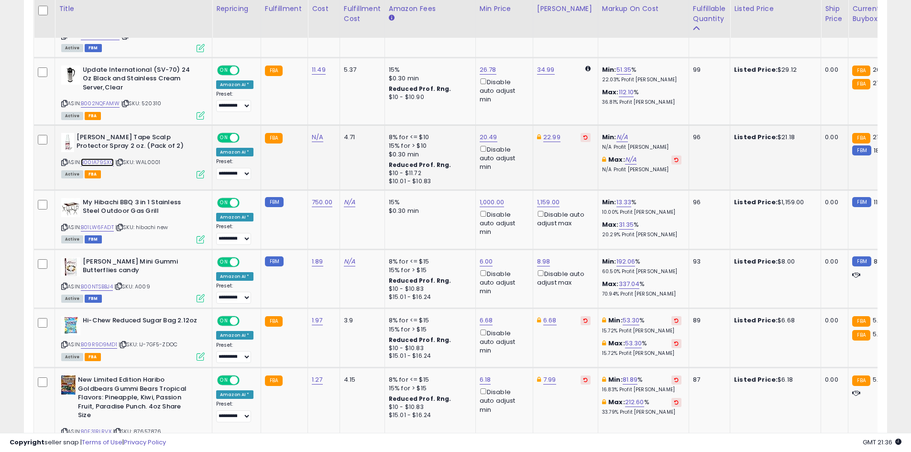
click at [99, 158] on link "B00IA79SX0" at bounding box center [97, 162] width 33 height 8
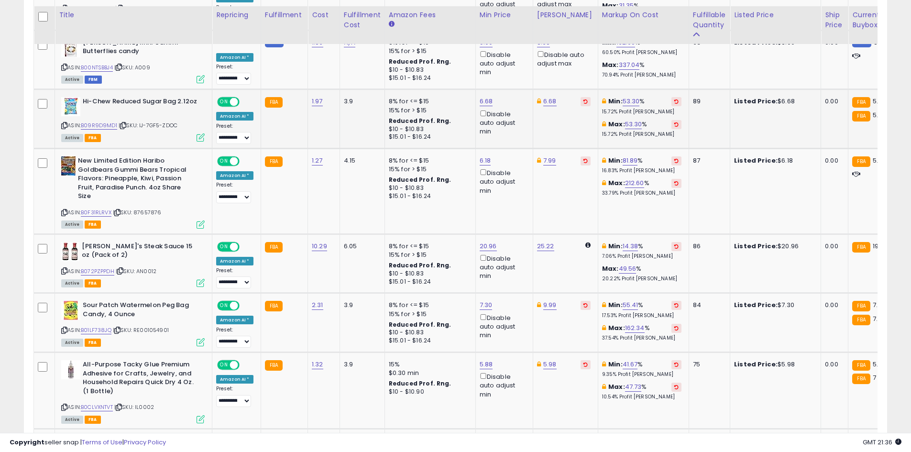
scroll to position [940, 0]
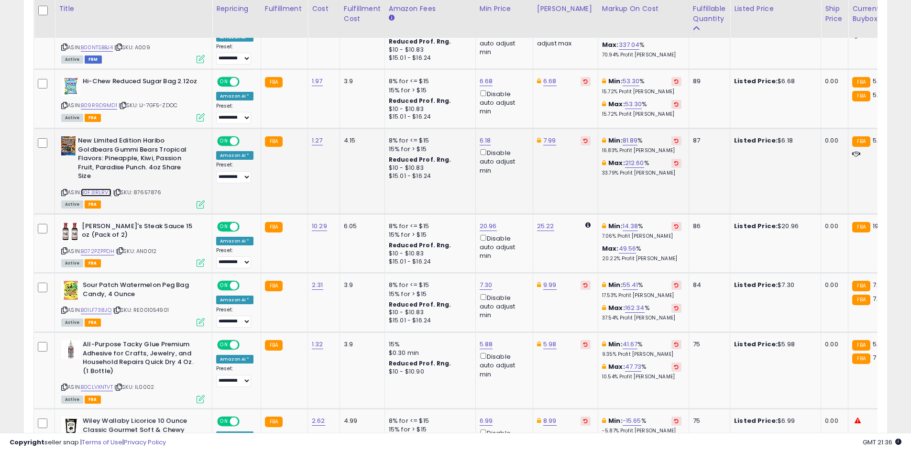
click at [106, 189] on link "B0F31RLRVX" at bounding box center [96, 193] width 31 height 8
click at [480, 136] on link "6.18" at bounding box center [485, 141] width 11 height 10
type input "*"
type input "***"
click button "submit" at bounding box center [509, 98] width 16 height 14
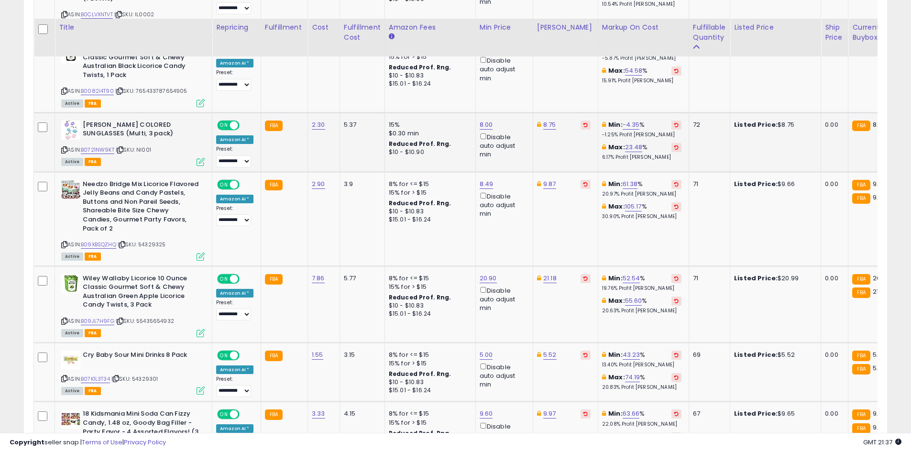
scroll to position [1360, 0]
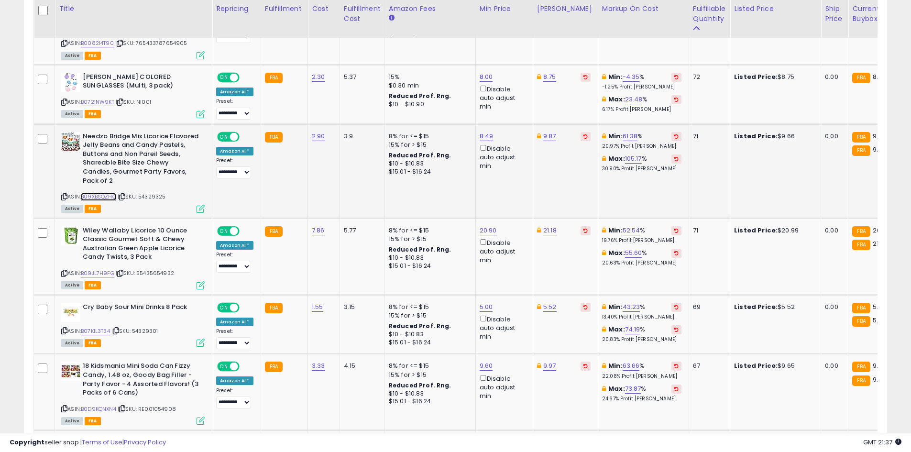
click at [107, 193] on link "B09XBSQZHQ" at bounding box center [98, 197] width 35 height 8
click at [553, 132] on div "9.87" at bounding box center [564, 136] width 54 height 9
click at [550, 132] on link "9.87" at bounding box center [550, 137] width 13 height 10
type input "****"
click button "submit" at bounding box center [574, 93] width 16 height 14
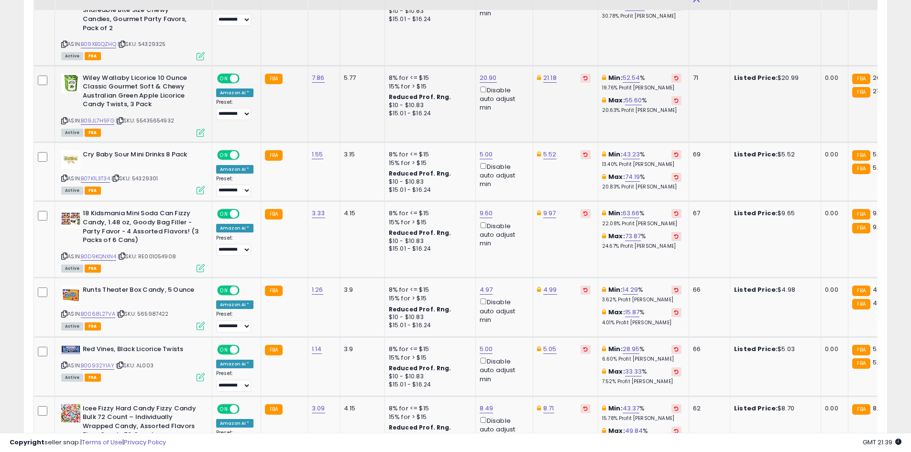
scroll to position [1558, 0]
